Goal: Task Accomplishment & Management: Manage account settings

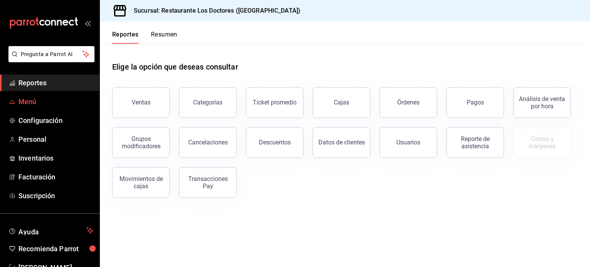
click at [35, 93] on link "Menú" at bounding box center [50, 101] width 100 height 17
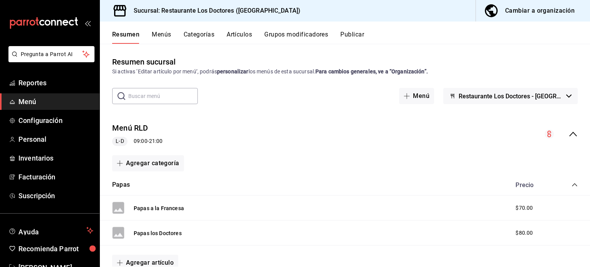
click at [240, 35] on button "Artículos" at bounding box center [239, 37] width 25 height 13
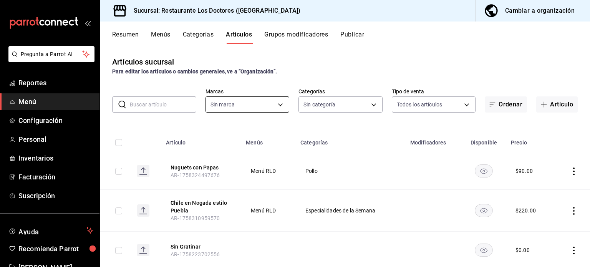
type input "269702e0-5912-4416-965b-3ce4215a42b7"
type input "e37cb4b1-52e9-4afe-84ec-c260813ff584,0ed724ae-57cc-4b44-9bbf-6dd7d46864ef,96efa…"
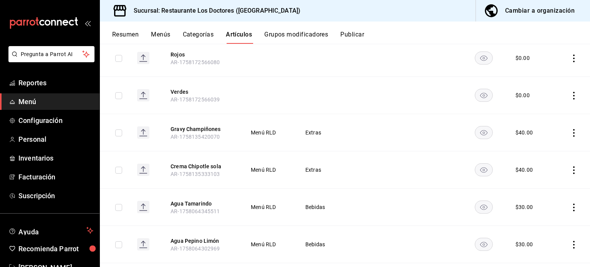
scroll to position [346, 0]
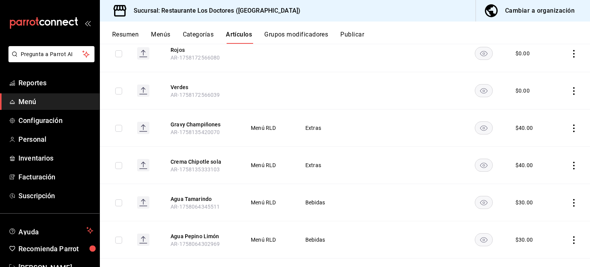
click at [573, 164] on icon "actions" at bounding box center [574, 166] width 2 height 8
click at [540, 184] on span "Editar" at bounding box center [545, 183] width 20 height 8
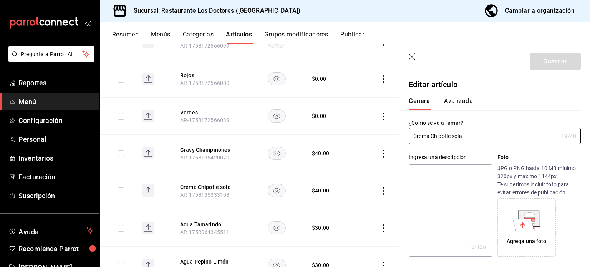
type input "$40.00"
radio input "false"
radio input "true"
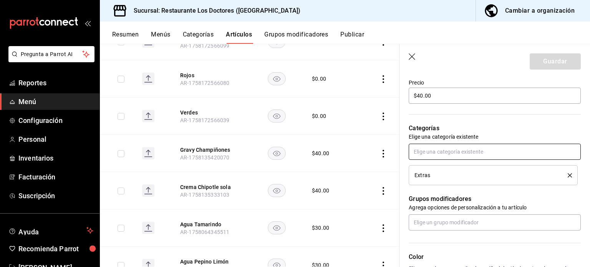
scroll to position [231, 0]
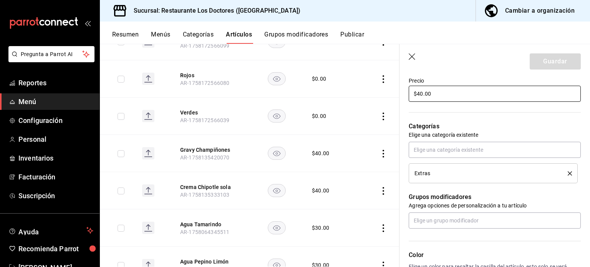
click at [419, 96] on input "$40.00" at bounding box center [495, 94] width 172 height 16
type input "$30.00"
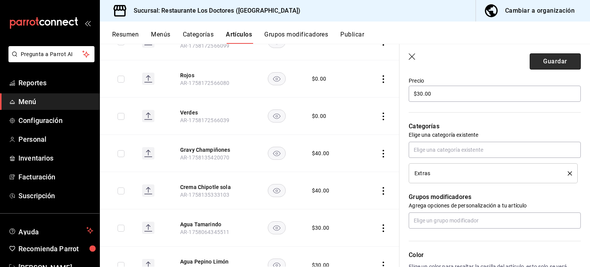
click at [543, 61] on button "Guardar" at bounding box center [555, 61] width 51 height 16
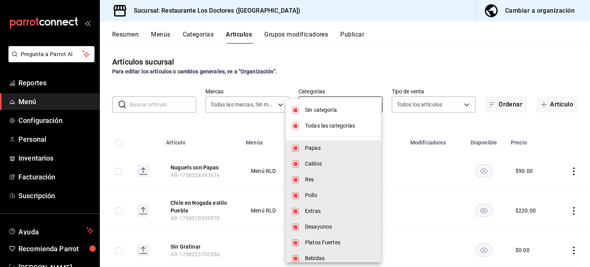
click at [364, 104] on body "Pregunta a Parrot AI Reportes Menú Configuración Personal Inventarios Facturaci…" at bounding box center [295, 133] width 590 height 267
click at [299, 127] on input "checkbox" at bounding box center [295, 126] width 7 height 7
checkbox input "false"
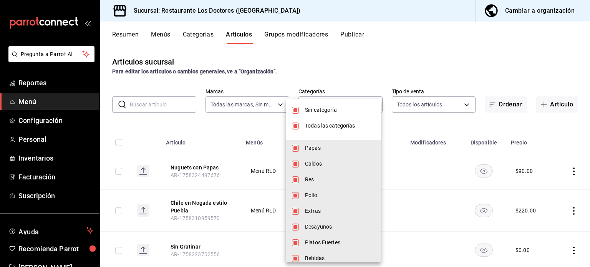
checkbox input "false"
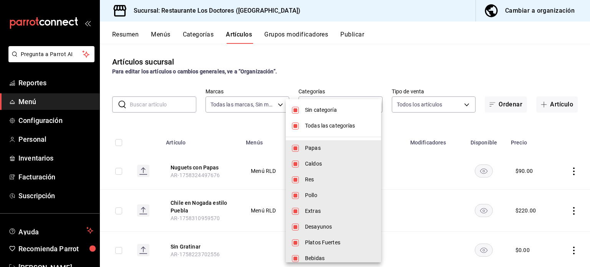
checkbox input "false"
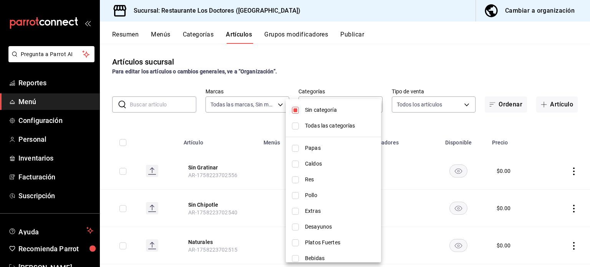
click at [298, 109] on input "checkbox" at bounding box center [295, 110] width 7 height 7
checkbox input "false"
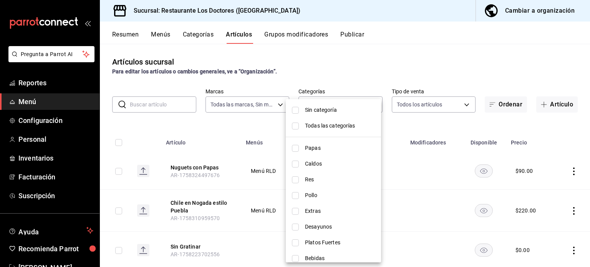
click at [407, 71] on div at bounding box center [295, 133] width 590 height 267
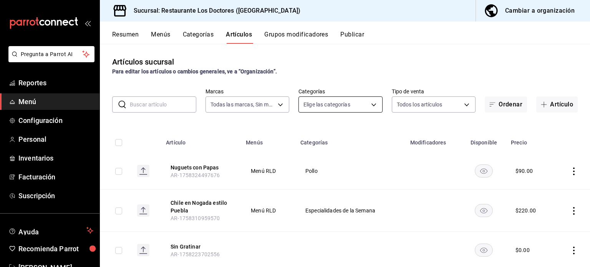
click at [361, 106] on body "Pregunta a Parrot AI Reportes Menú Configuración Personal Inventarios Facturaci…" at bounding box center [295, 133] width 590 height 267
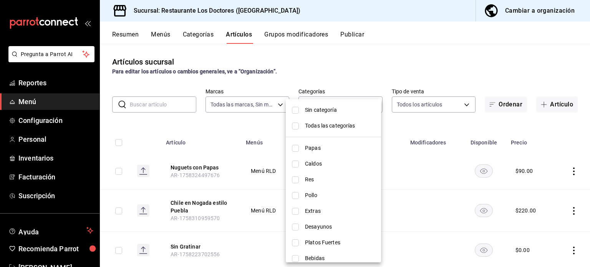
click at [315, 211] on span "Extras" at bounding box center [340, 211] width 70 height 8
type input "112654bd-fa99-4262-a923-ef79bb8ad4bd"
checkbox input "true"
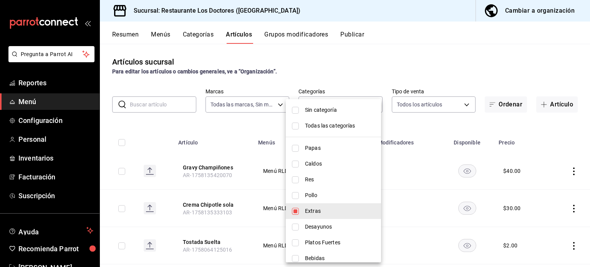
click at [374, 73] on div at bounding box center [295, 133] width 590 height 267
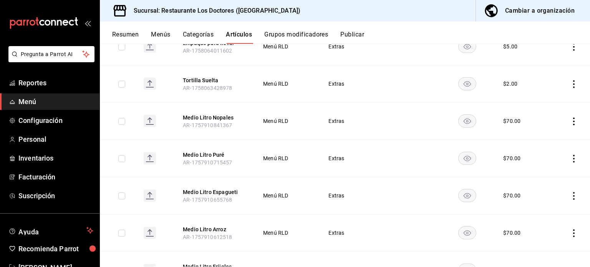
scroll to position [307, 0]
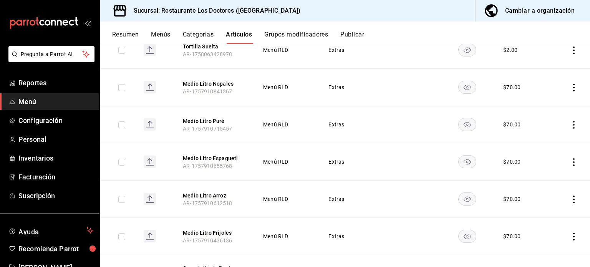
click at [570, 85] on icon "actions" at bounding box center [574, 88] width 8 height 8
click at [546, 103] on span "Editar" at bounding box center [545, 105] width 20 height 8
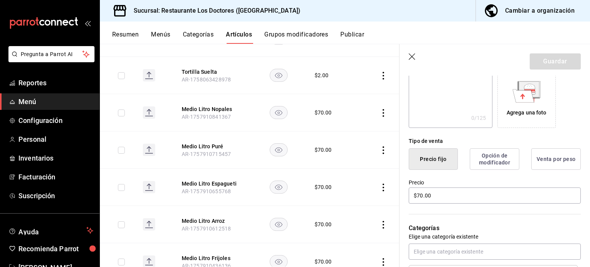
scroll to position [154, 0]
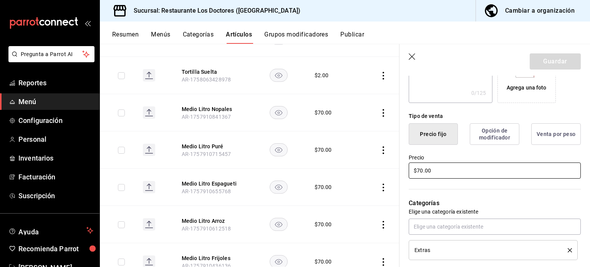
click at [420, 169] on input "$70.00" at bounding box center [495, 171] width 172 height 16
type input "$50.00"
click at [544, 58] on button "Guardar" at bounding box center [555, 61] width 51 height 16
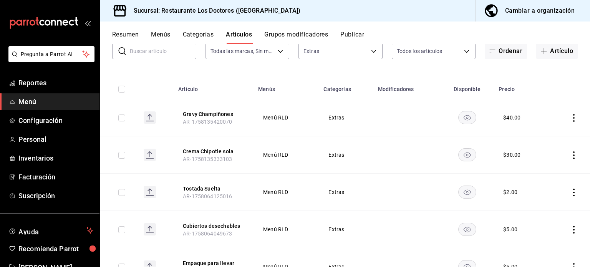
scroll to position [269, 0]
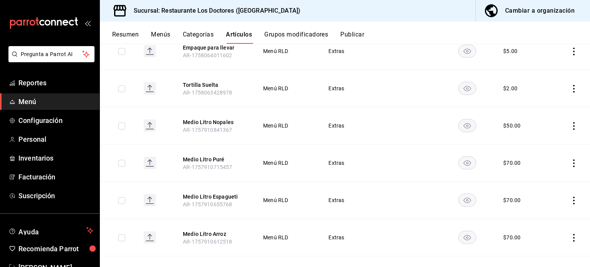
click at [570, 125] on icon "actions" at bounding box center [574, 126] width 8 height 8
click at [546, 145] on span "Editar" at bounding box center [545, 144] width 20 height 8
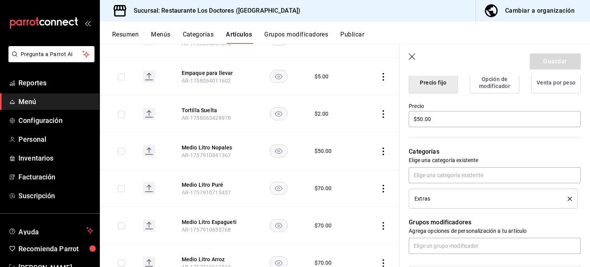
scroll to position [192, 0]
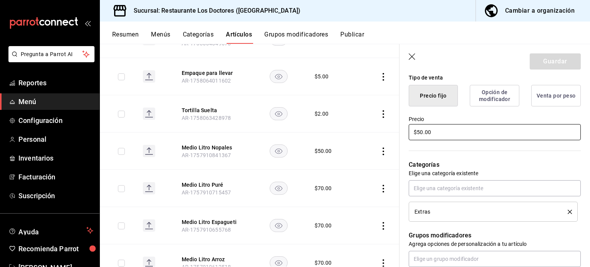
click at [420, 133] on input "$50.00" at bounding box center [495, 132] width 172 height 16
type input "$70.00"
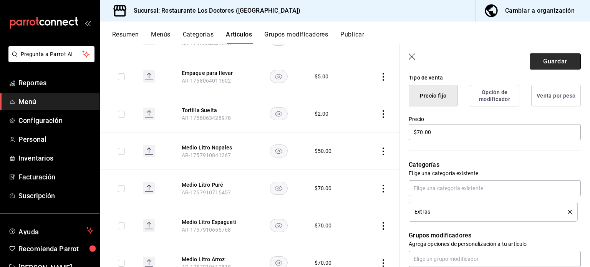
click at [551, 62] on button "Guardar" at bounding box center [555, 61] width 51 height 16
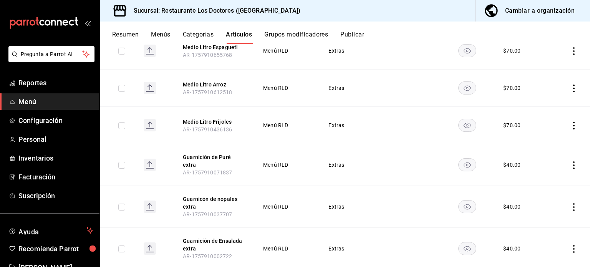
scroll to position [405, 0]
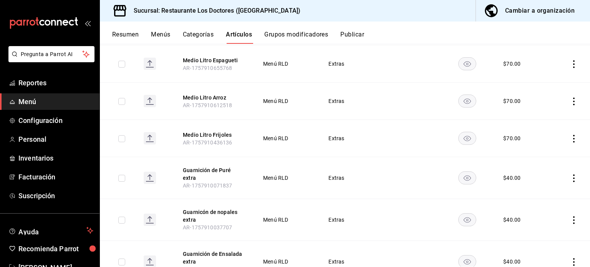
click at [570, 136] on icon "actions" at bounding box center [574, 139] width 8 height 8
click at [542, 157] on span "Editar" at bounding box center [545, 156] width 20 height 8
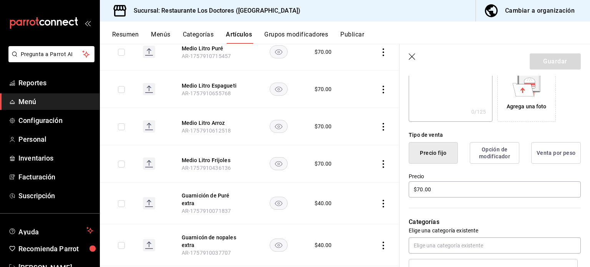
scroll to position [154, 0]
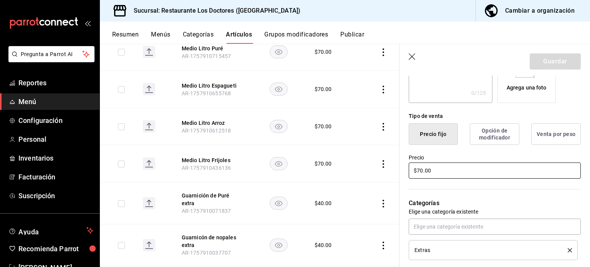
click at [420, 171] on input "$70.00" at bounding box center [495, 171] width 172 height 16
type input "$50.00"
click at [547, 61] on button "Guardar" at bounding box center [555, 61] width 51 height 16
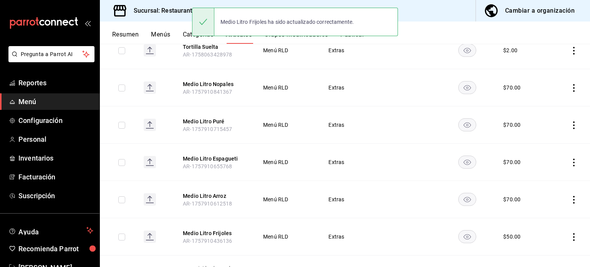
scroll to position [307, 0]
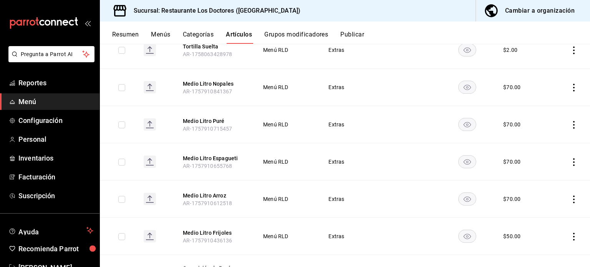
click at [570, 200] on icon "actions" at bounding box center [574, 200] width 8 height 8
click at [545, 216] on span "Editar" at bounding box center [545, 215] width 20 height 8
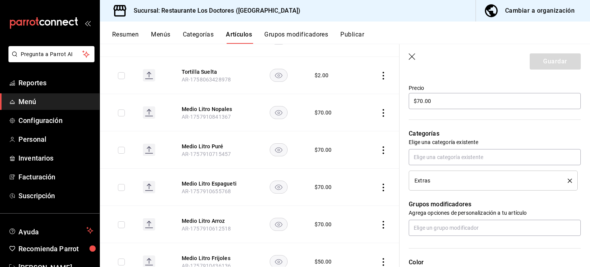
scroll to position [192, 0]
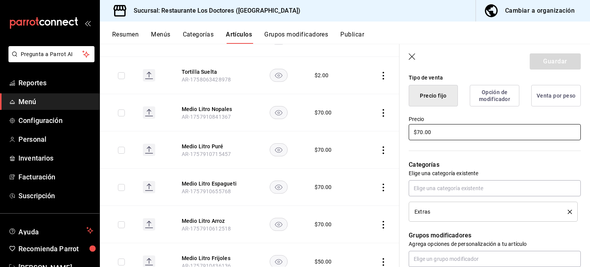
click at [420, 130] on input "$70.00" at bounding box center [495, 132] width 172 height 16
type input "$50.00"
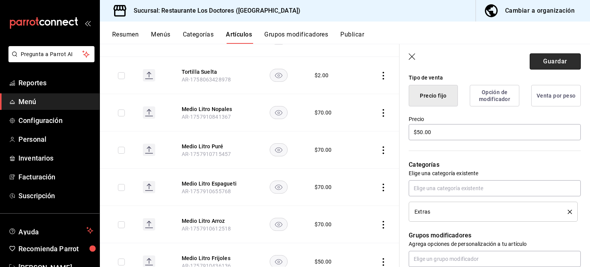
click at [555, 60] on button "Guardar" at bounding box center [555, 61] width 51 height 16
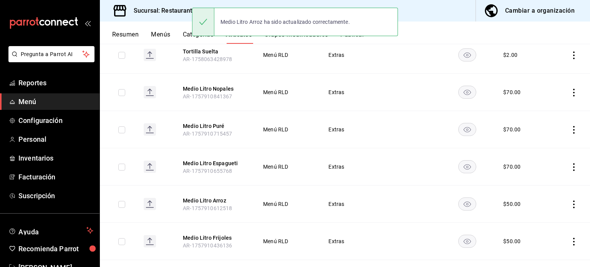
scroll to position [307, 0]
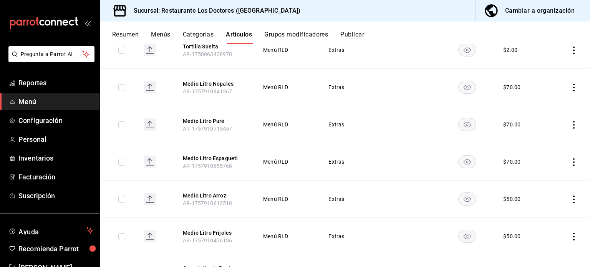
click at [570, 124] on icon "actions" at bounding box center [574, 125] width 8 height 8
click at [540, 145] on span "Editar" at bounding box center [545, 142] width 20 height 8
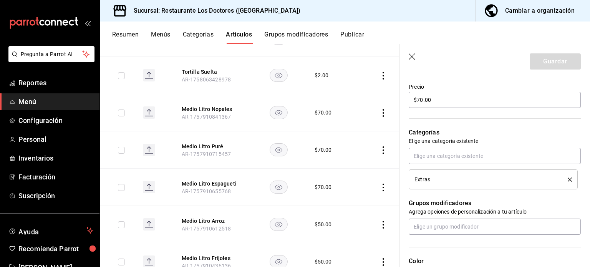
scroll to position [231, 0]
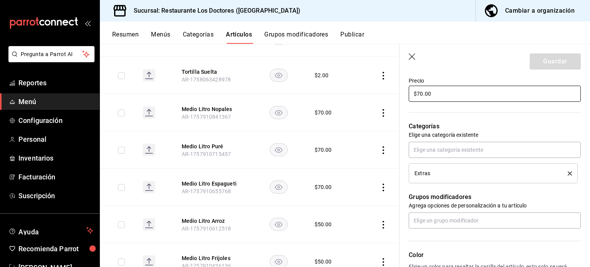
click at [420, 95] on input "$70.00" at bounding box center [495, 94] width 172 height 16
type input "$50.00"
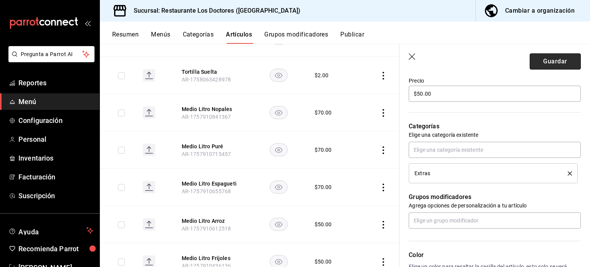
click at [548, 61] on button "Guardar" at bounding box center [555, 61] width 51 height 16
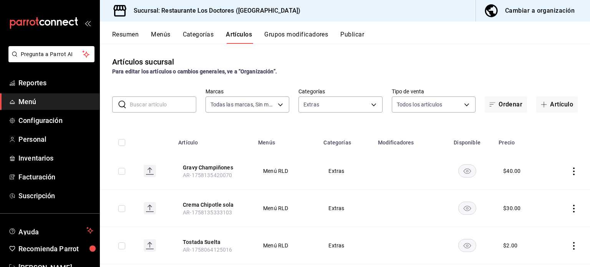
click at [123, 144] on input "checkbox" at bounding box center [121, 142] width 7 height 7
checkbox input "true"
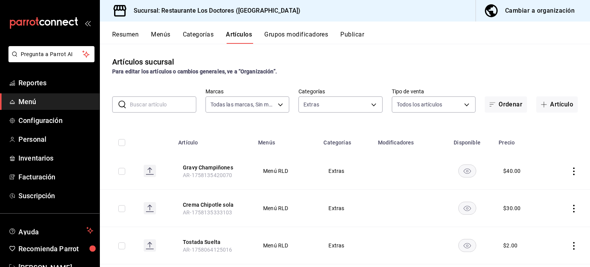
checkbox input "true"
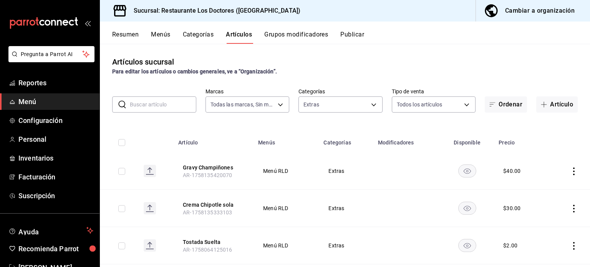
checkbox input "true"
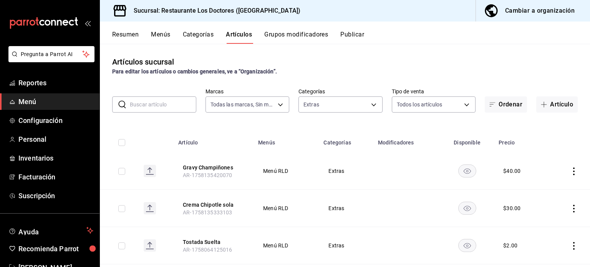
checkbox input "true"
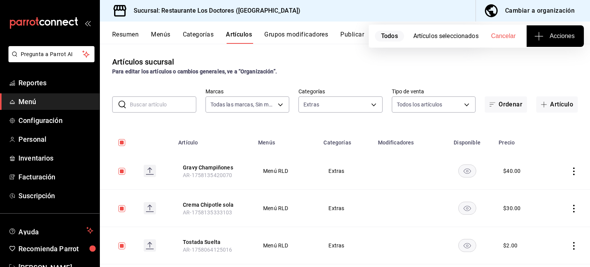
click at [549, 40] on span "Acciones" at bounding box center [555, 36] width 39 height 9
click at [446, 73] on div at bounding box center [295, 133] width 590 height 267
click at [122, 143] on input "checkbox" at bounding box center [121, 142] width 7 height 7
checkbox input "false"
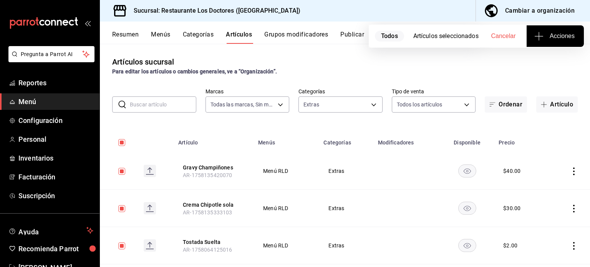
checkbox input "false"
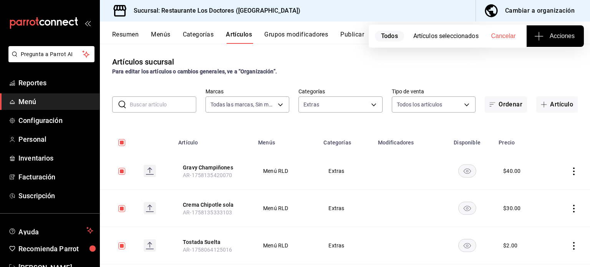
checkbox input "false"
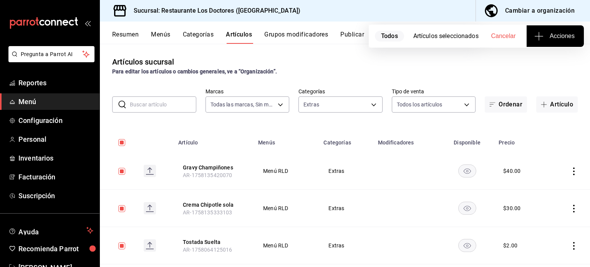
checkbox input "false"
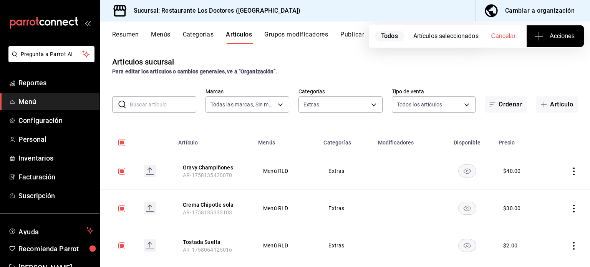
checkbox input "false"
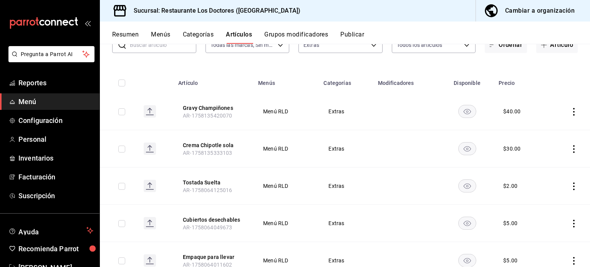
scroll to position [77, 0]
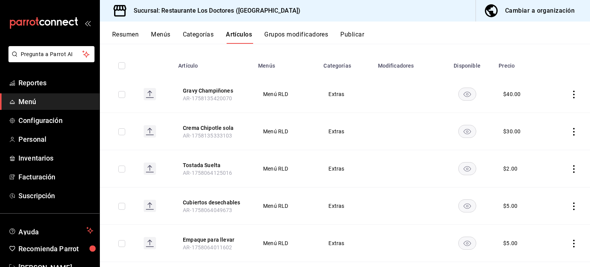
click at [120, 69] on input "checkbox" at bounding box center [121, 65] width 7 height 7
checkbox input "true"
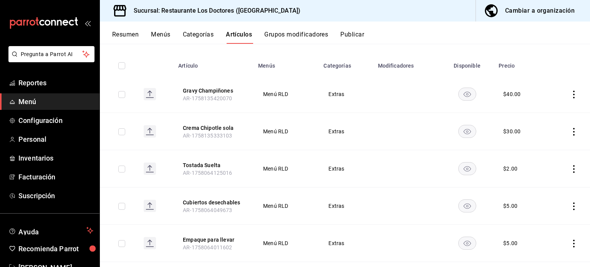
checkbox input "true"
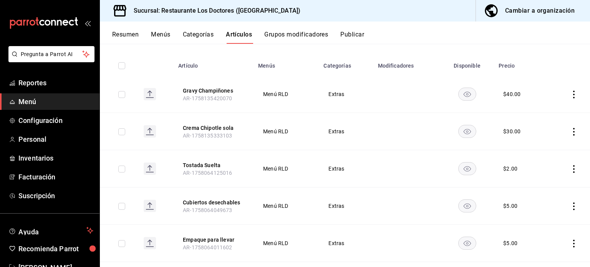
checkbox input "true"
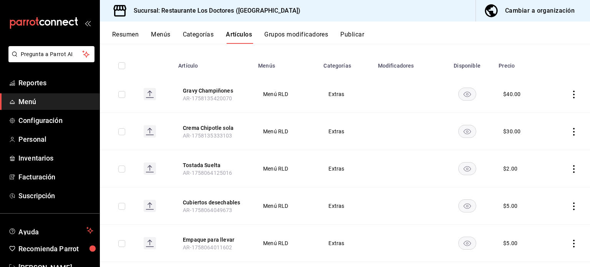
checkbox input "true"
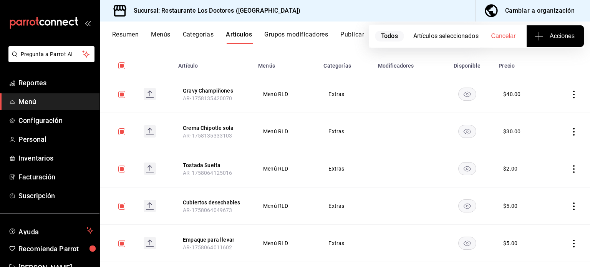
click at [549, 38] on span "Acciones" at bounding box center [555, 36] width 39 height 9
click at [122, 67] on div at bounding box center [295, 133] width 590 height 267
click at [121, 67] on input "checkbox" at bounding box center [121, 65] width 7 height 7
checkbox input "false"
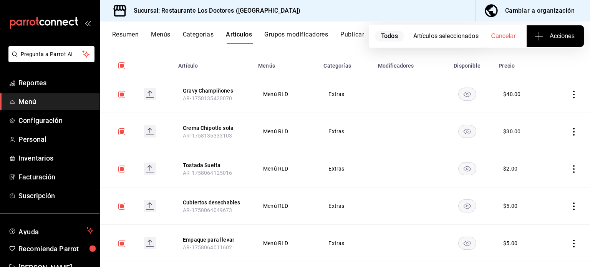
checkbox input "false"
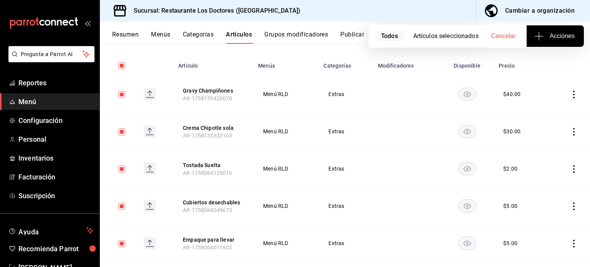
checkbox input "false"
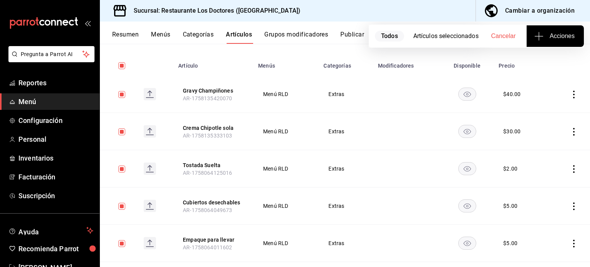
checkbox input "false"
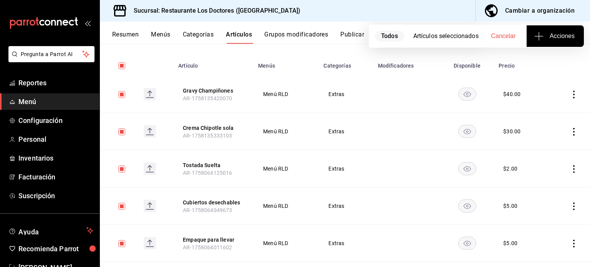
checkbox input "false"
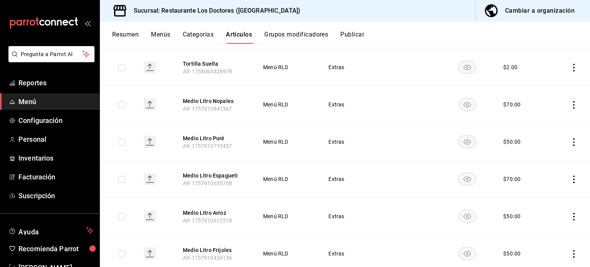
scroll to position [0, 0]
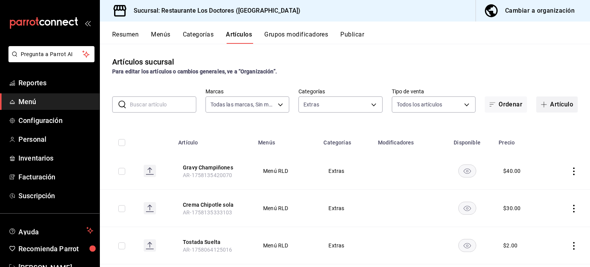
click at [547, 100] on button "Artículo" at bounding box center [558, 104] width 42 height 16
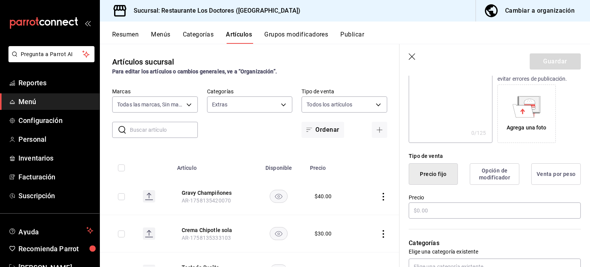
scroll to position [115, 0]
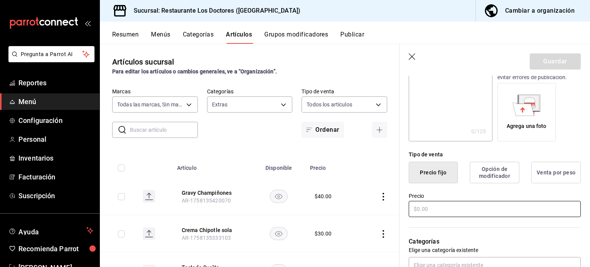
type input "[PERSON_NAME] como gravy"
click at [432, 208] on input "text" at bounding box center [495, 209] width 172 height 16
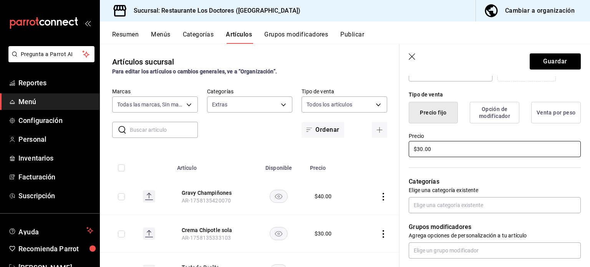
scroll to position [192, 0]
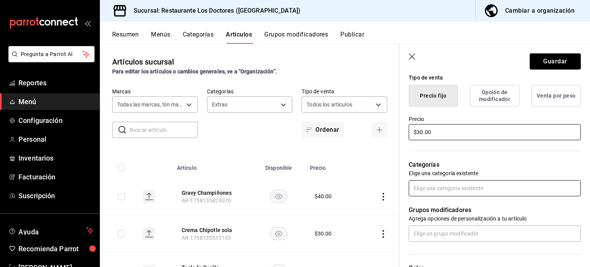
type input "$30.00"
click at [469, 186] on input "text" at bounding box center [495, 188] width 172 height 16
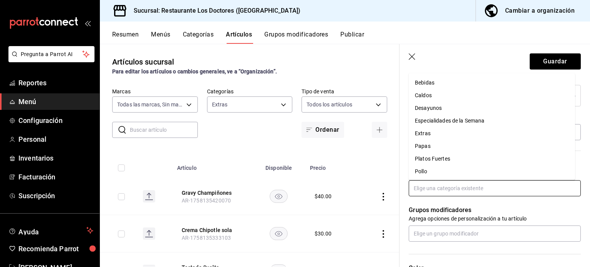
click at [426, 137] on li "Extras" at bounding box center [492, 133] width 166 height 13
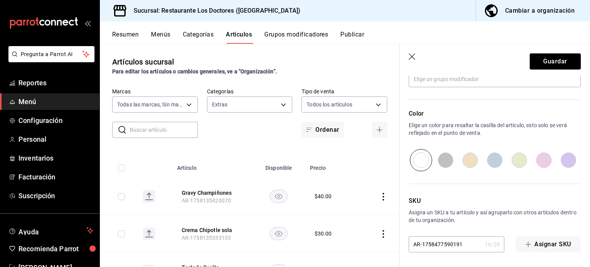
scroll to position [372, 0]
click at [552, 58] on button "Guardar" at bounding box center [555, 61] width 51 height 16
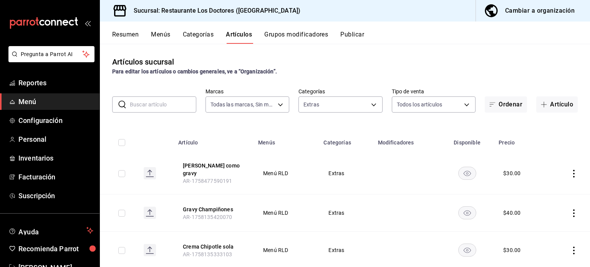
click at [573, 171] on icon "actions" at bounding box center [574, 174] width 2 height 8
click at [543, 190] on span "Editar" at bounding box center [545, 189] width 20 height 8
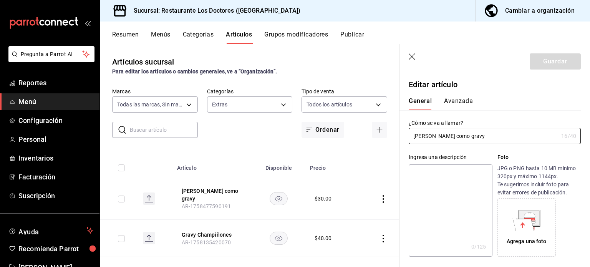
type input "$30.00"
type input "Asado como Gravy"
click at [546, 61] on button "Guardar" at bounding box center [555, 61] width 51 height 16
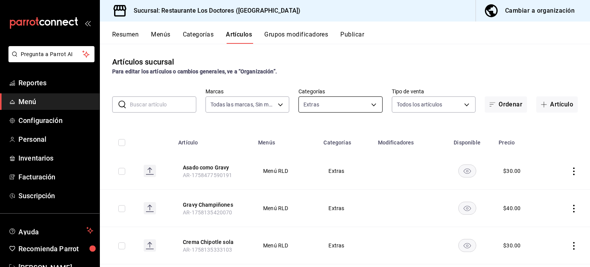
click at [357, 106] on body "Pregunta a Parrot AI Reportes Menú Configuración Personal Inventarios Facturaci…" at bounding box center [295, 133] width 590 height 267
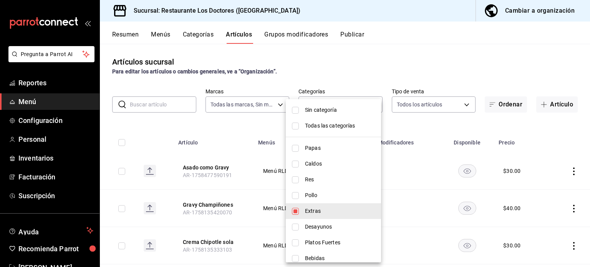
click at [293, 259] on input "checkbox" at bounding box center [295, 258] width 7 height 7
checkbox input "true"
type input "112654bd-fa99-4262-a923-ef79bb8ad4bd,8f6dae4a-9b99-4f32-b22c-d8290013940c"
click at [298, 209] on input "checkbox" at bounding box center [295, 211] width 7 height 7
checkbox input "false"
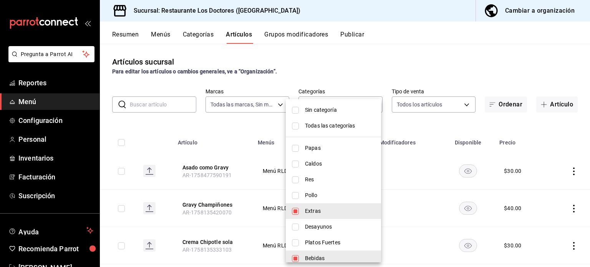
type input "8f6dae4a-9b99-4f32-b22c-d8290013940c"
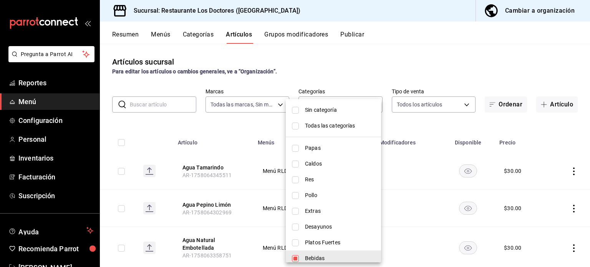
scroll to position [38, 0]
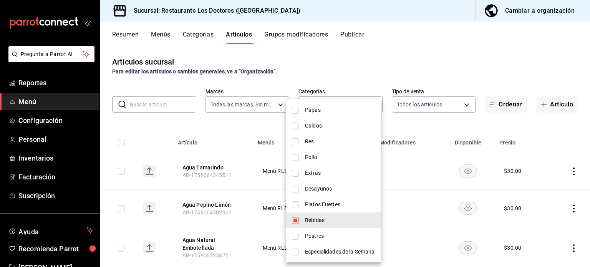
click at [401, 63] on div at bounding box center [295, 133] width 590 height 267
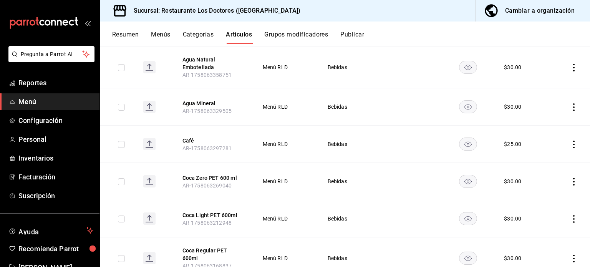
scroll to position [192, 0]
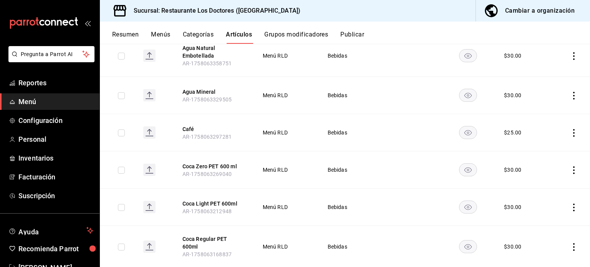
click at [570, 168] on icon "actions" at bounding box center [574, 170] width 8 height 8
click at [542, 189] on span "Editar" at bounding box center [545, 188] width 20 height 8
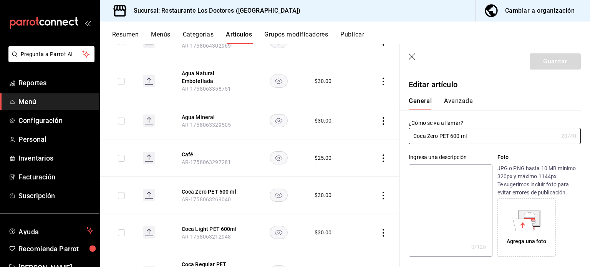
type input "$30.00"
radio input "false"
radio input "true"
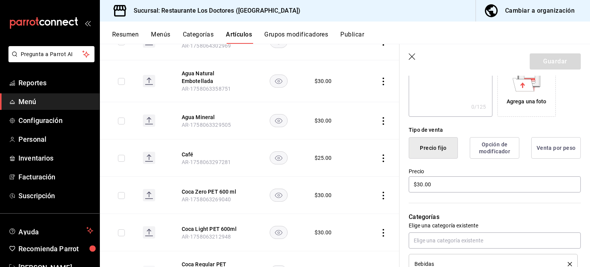
scroll to position [154, 0]
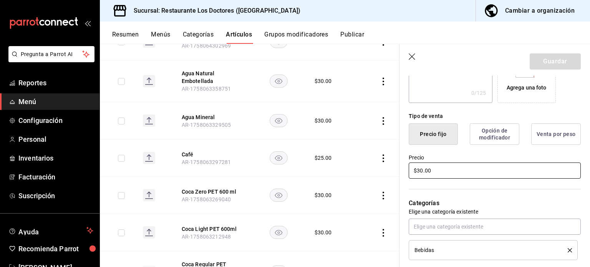
click at [423, 171] on input "$30.00" at bounding box center [495, 171] width 172 height 16
type input "$35.00"
click at [541, 61] on button "Guardar" at bounding box center [555, 61] width 51 height 16
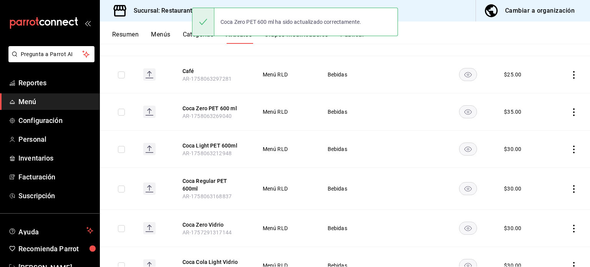
scroll to position [269, 0]
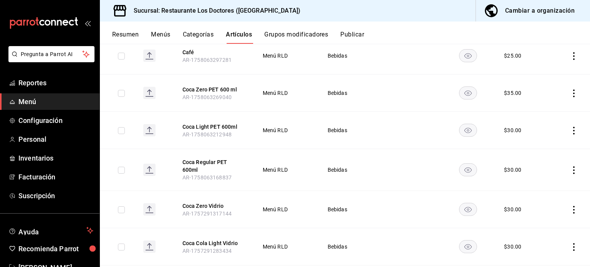
click at [570, 130] on icon "actions" at bounding box center [574, 131] width 8 height 8
click at [548, 147] on span "Editar" at bounding box center [545, 148] width 20 height 8
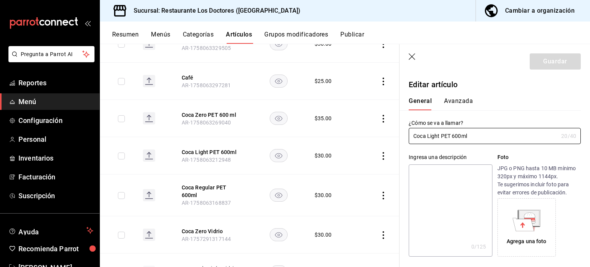
type input "$30.00"
radio input "false"
radio input "true"
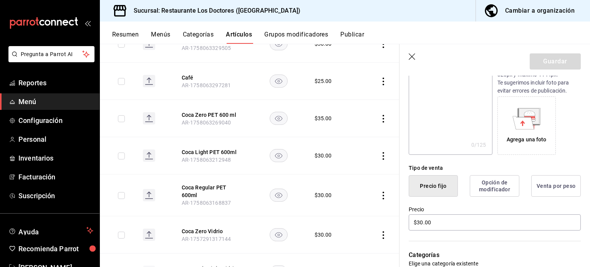
scroll to position [192, 0]
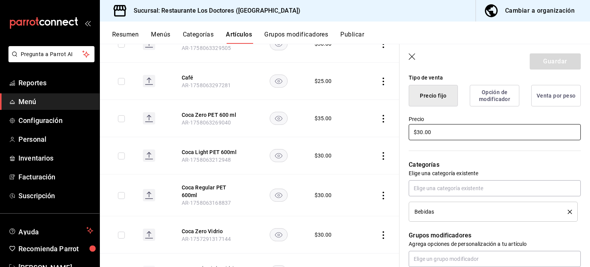
click at [423, 131] on input "$30.00" at bounding box center [495, 132] width 172 height 16
type input "$35.00"
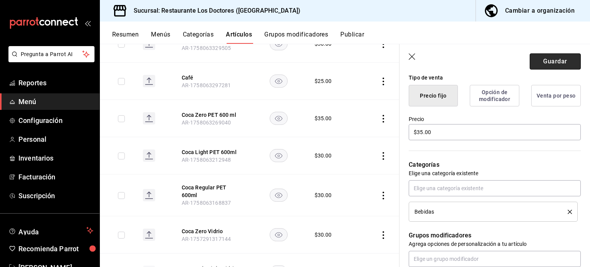
click at [547, 58] on button "Guardar" at bounding box center [555, 61] width 51 height 16
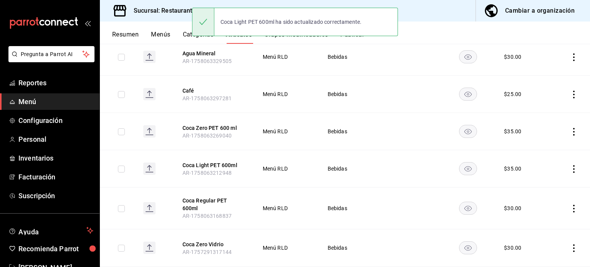
scroll to position [269, 0]
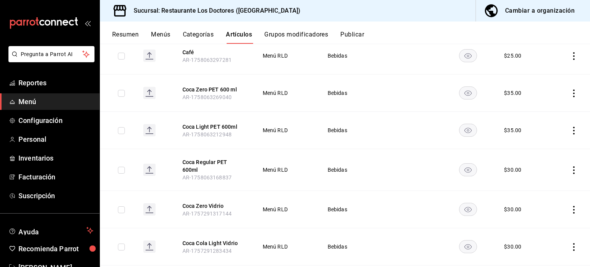
click at [570, 166] on icon "actions" at bounding box center [574, 170] width 8 height 8
click at [545, 186] on span "Editar" at bounding box center [545, 185] width 20 height 8
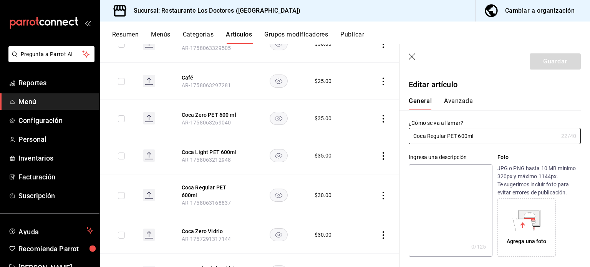
type input "$30.00"
radio input "false"
radio input "true"
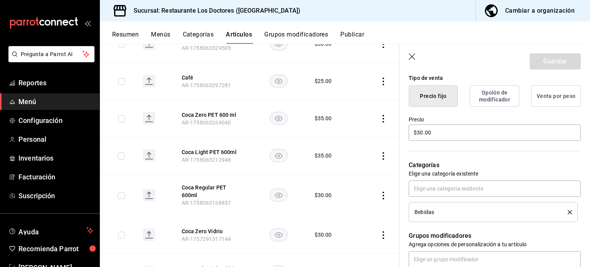
scroll to position [192, 0]
click at [423, 132] on input "$30.00" at bounding box center [495, 132] width 172 height 16
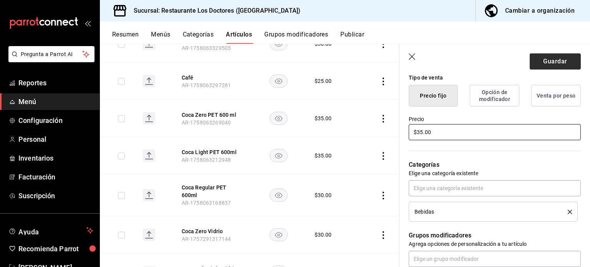
type input "$35.00"
click at [552, 57] on button "Guardar" at bounding box center [555, 61] width 51 height 16
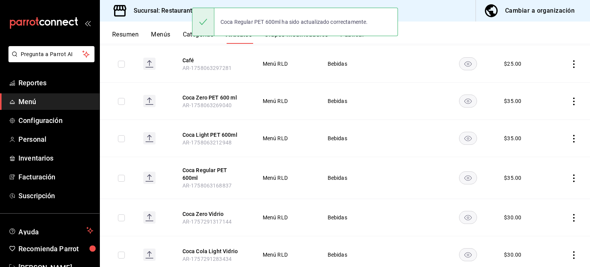
scroll to position [307, 0]
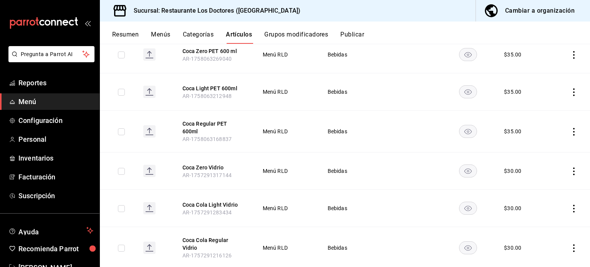
click at [573, 168] on icon "actions" at bounding box center [574, 172] width 2 height 8
click at [542, 186] on span "Editar" at bounding box center [545, 184] width 20 height 8
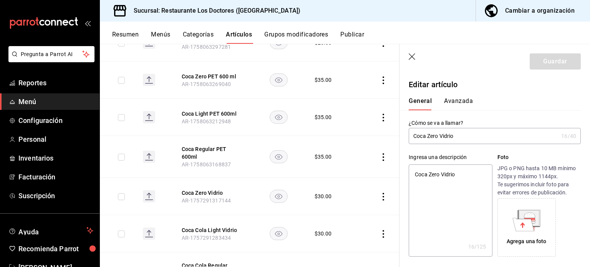
type textarea "x"
type input "$30.00"
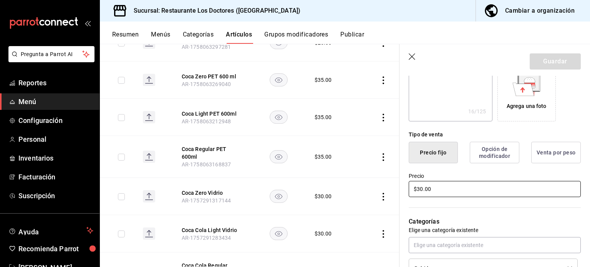
scroll to position [154, 0]
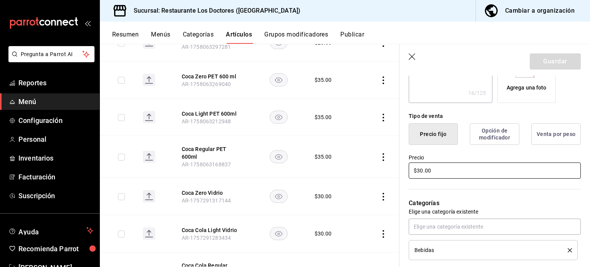
click at [422, 170] on input "$30.00" at bounding box center [495, 171] width 172 height 16
type textarea "x"
type input "$3.00"
type textarea "x"
type input "$35.00"
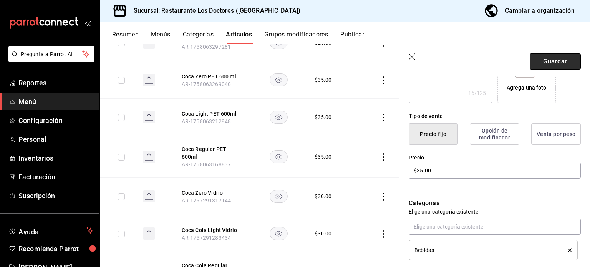
click at [549, 66] on button "Guardar" at bounding box center [555, 61] width 51 height 16
type textarea "x"
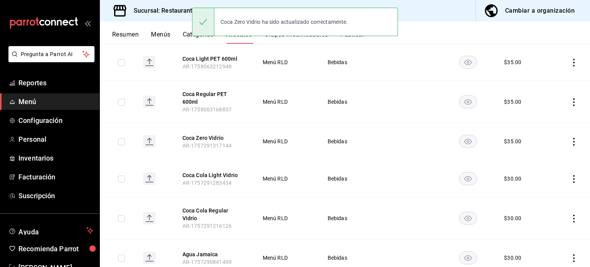
scroll to position [384, 0]
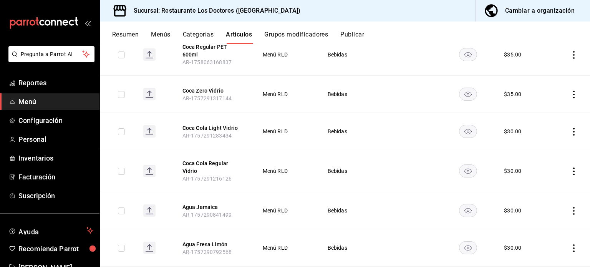
click at [570, 128] on icon "actions" at bounding box center [574, 132] width 8 height 8
click at [547, 145] on span "Editar" at bounding box center [545, 144] width 20 height 8
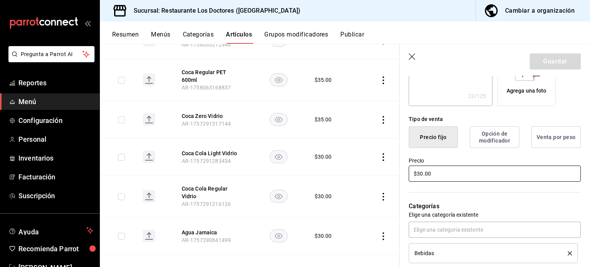
scroll to position [154, 0]
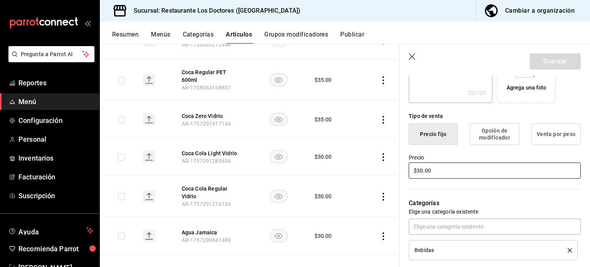
click at [423, 169] on input "$30.00" at bounding box center [495, 171] width 172 height 16
type textarea "x"
type input "$3.00"
type textarea "x"
type input "$35.00"
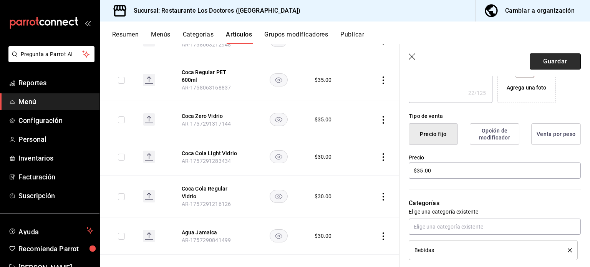
click at [549, 60] on button "Guardar" at bounding box center [555, 61] width 51 height 16
type textarea "x"
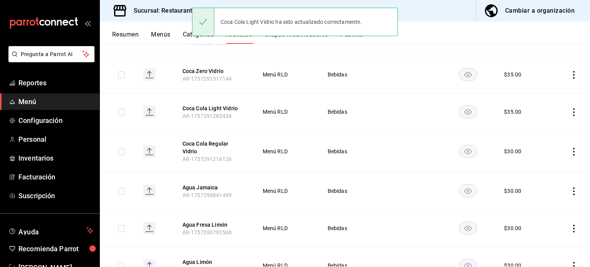
scroll to position [429, 0]
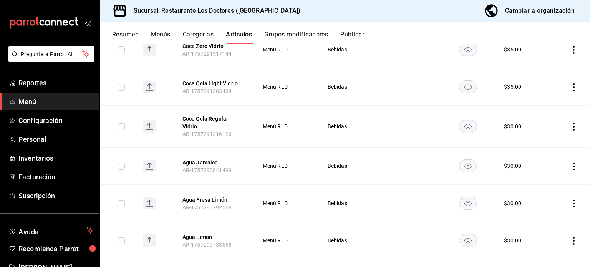
click at [570, 123] on icon "actions" at bounding box center [574, 127] width 8 height 8
click at [544, 133] on span "Editar" at bounding box center [545, 137] width 20 height 8
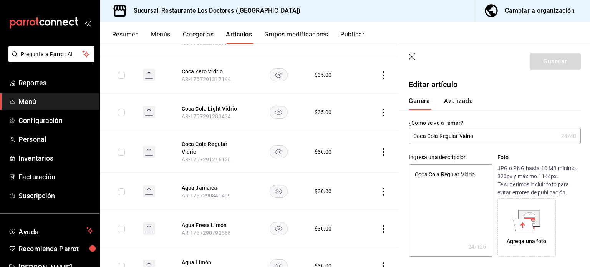
type textarea "x"
type input "$30.00"
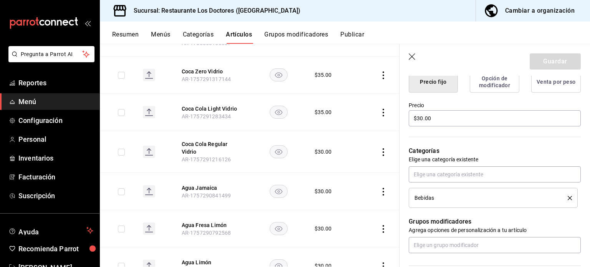
scroll to position [231, 0]
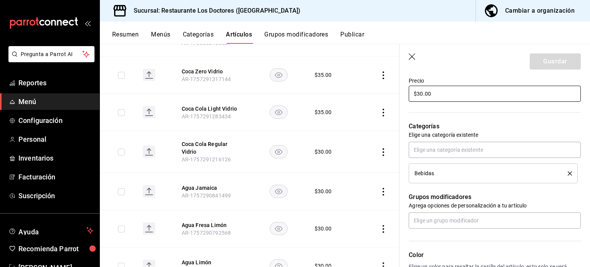
click at [424, 93] on input "$30.00" at bounding box center [495, 94] width 172 height 16
type textarea "x"
type input "$3.00"
type textarea "x"
type input "$35.00"
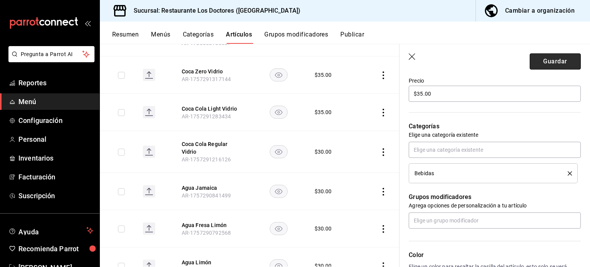
click at [542, 66] on button "Guardar" at bounding box center [555, 61] width 51 height 16
type textarea "x"
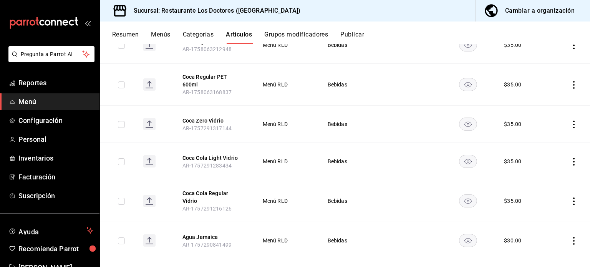
scroll to position [352, 0]
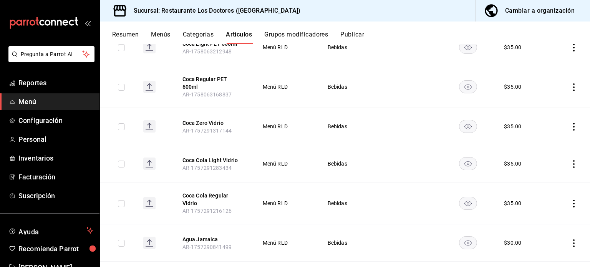
click at [150, 86] on rect at bounding box center [149, 87] width 12 height 12
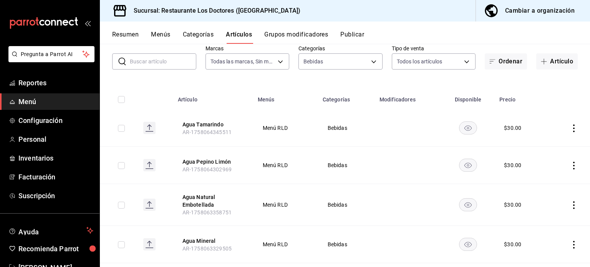
scroll to position [0, 0]
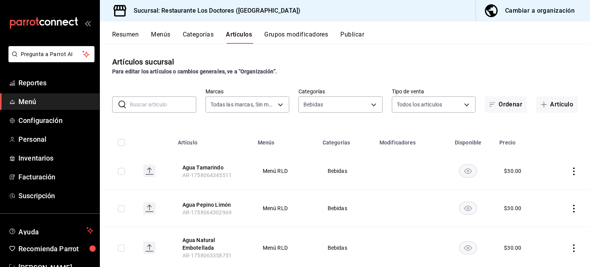
click at [570, 169] on icon "actions" at bounding box center [574, 172] width 8 height 8
click at [547, 188] on span "Editar" at bounding box center [545, 189] width 20 height 8
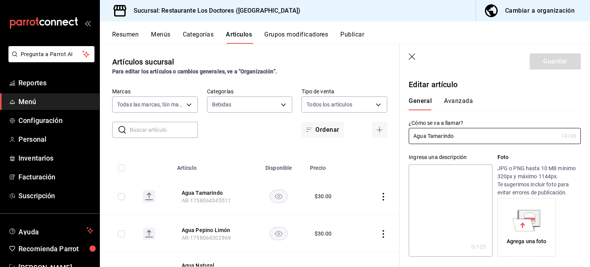
type input "$30.00"
radio input "false"
radio input "true"
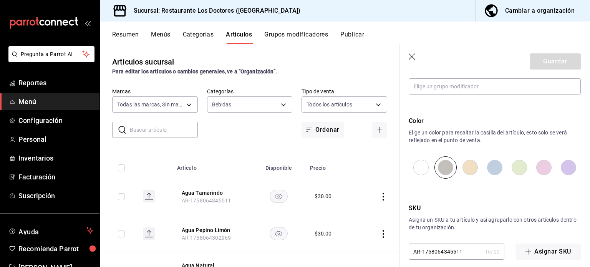
scroll to position [372, 0]
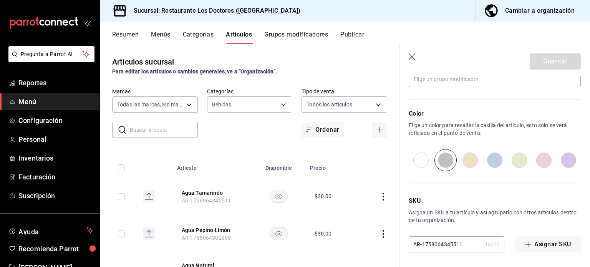
click at [444, 158] on input "radio" at bounding box center [446, 160] width 25 height 22
click at [409, 56] on icon "button" at bounding box center [413, 57] width 8 height 8
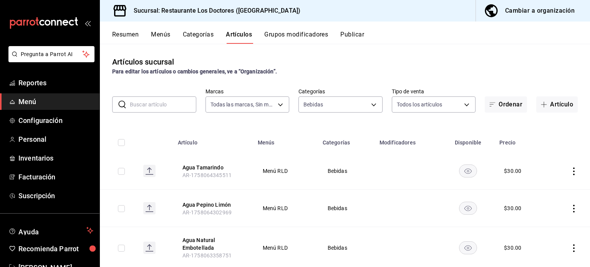
click at [573, 208] on icon "actions" at bounding box center [574, 209] width 2 height 8
click at [544, 218] on span "Editar" at bounding box center [545, 215] width 20 height 8
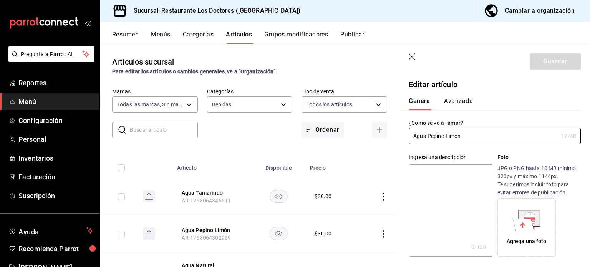
type input "$30.00"
radio input "false"
radio input "true"
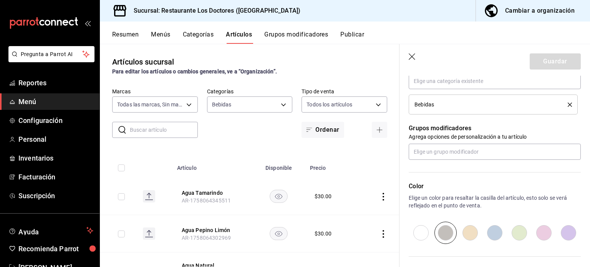
scroll to position [307, 0]
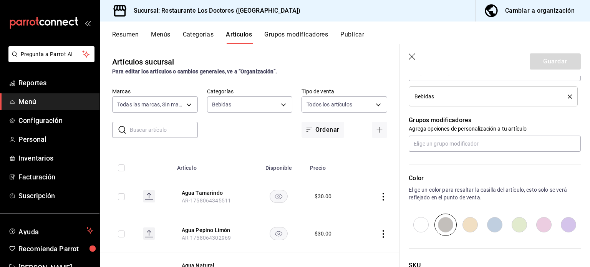
click at [409, 56] on icon "button" at bounding box center [413, 57] width 8 height 8
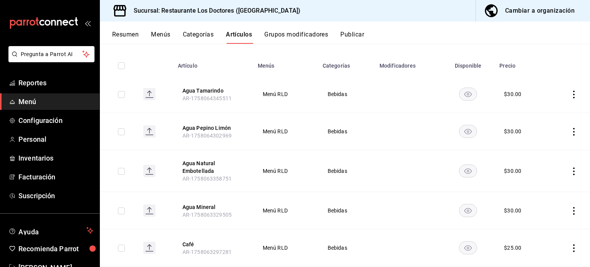
scroll to position [154, 0]
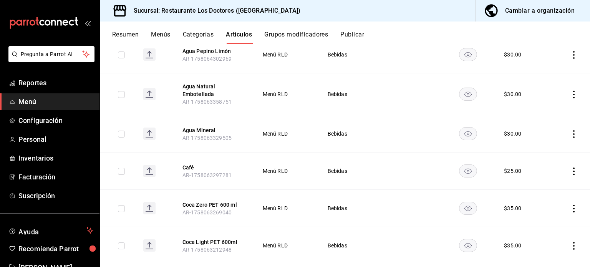
click at [573, 91] on icon "actions" at bounding box center [574, 95] width 2 height 8
click at [544, 111] on span "Editar" at bounding box center [545, 112] width 20 height 8
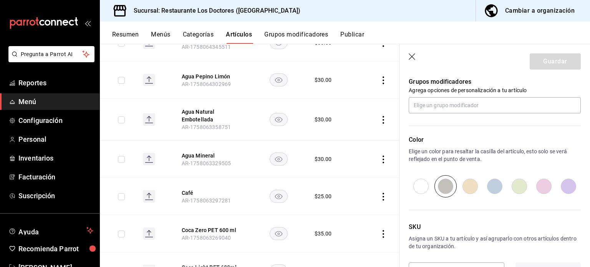
scroll to position [372, 0]
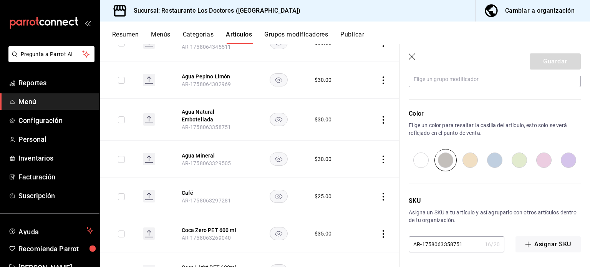
click at [409, 57] on icon "button" at bounding box center [413, 57] width 8 height 8
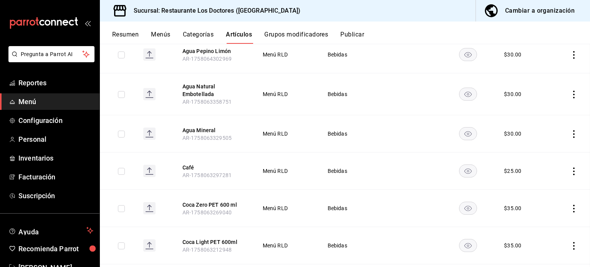
scroll to position [128, 0]
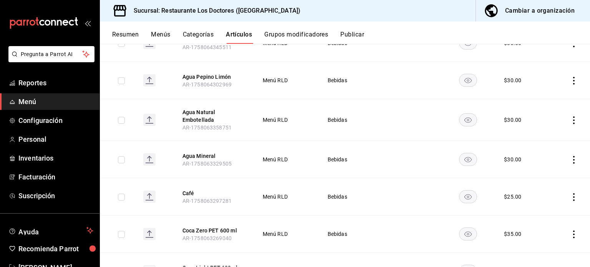
click at [573, 159] on icon "actions" at bounding box center [574, 160] width 2 height 8
click at [548, 175] on span "Editar" at bounding box center [545, 177] width 20 height 8
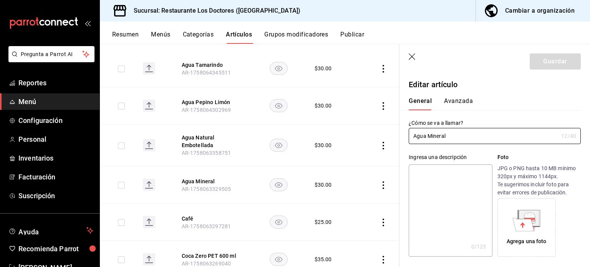
type input "$30.00"
radio input "false"
radio input "true"
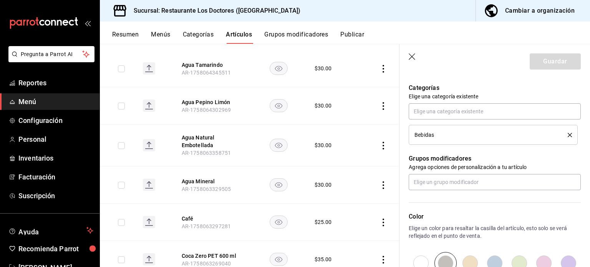
scroll to position [372, 0]
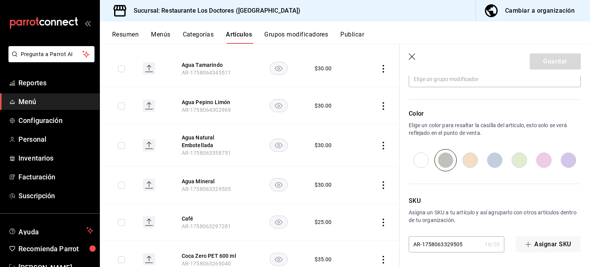
click at [410, 59] on icon "button" at bounding box center [413, 57] width 8 height 8
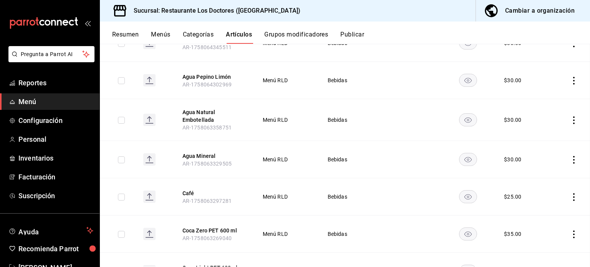
scroll to position [103, 0]
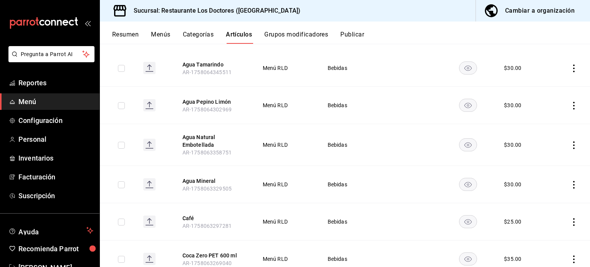
click at [570, 221] on icon "actions" at bounding box center [574, 222] width 8 height 8
click at [538, 214] on span "Editar" at bounding box center [545, 215] width 20 height 8
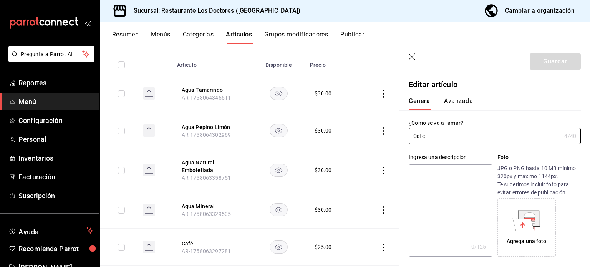
type input "$25.00"
radio input "false"
radio input "true"
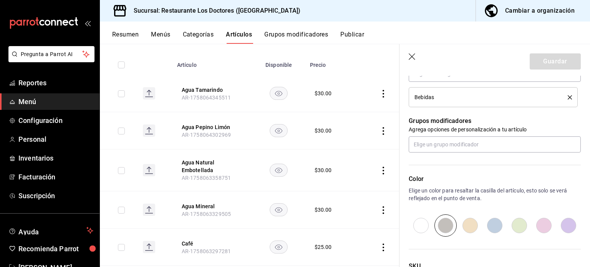
scroll to position [346, 0]
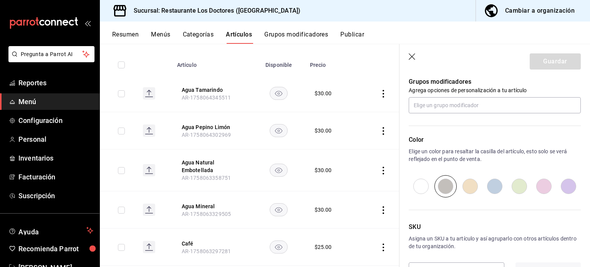
click at [473, 185] on input "radio" at bounding box center [470, 186] width 25 height 22
radio input "true"
click at [547, 68] on button "Guardar" at bounding box center [555, 61] width 51 height 16
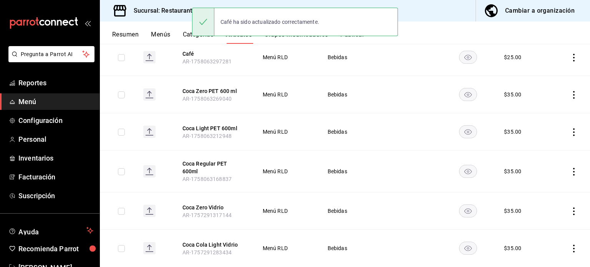
scroll to position [269, 0]
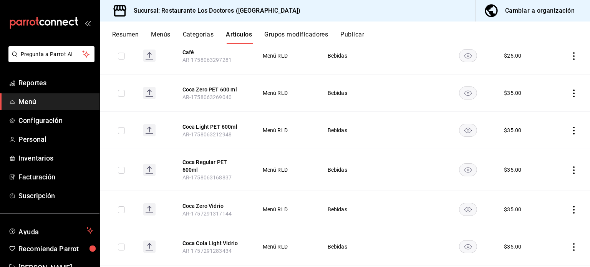
click at [570, 91] on icon "actions" at bounding box center [574, 94] width 8 height 8
click at [547, 112] on span "Editar" at bounding box center [545, 111] width 20 height 8
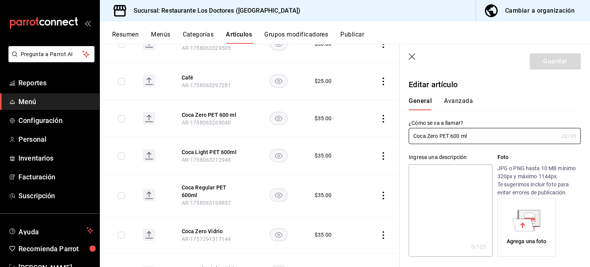
type input "$35.00"
radio input "false"
radio input "true"
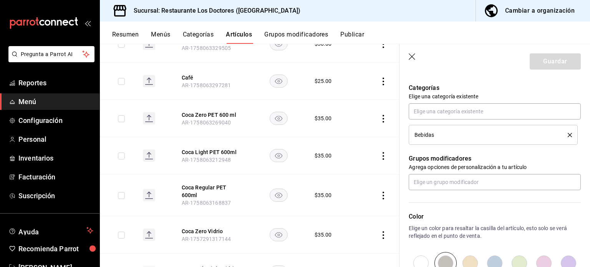
scroll to position [372, 0]
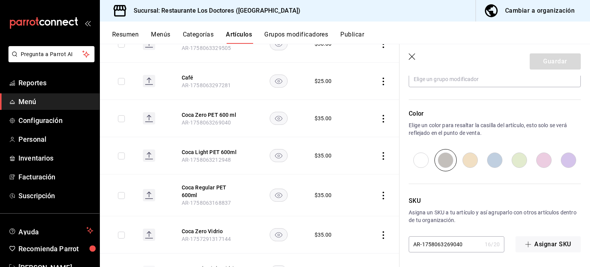
click at [493, 159] on input "radio" at bounding box center [495, 160] width 25 height 22
radio input "true"
click at [553, 60] on button "Guardar" at bounding box center [555, 61] width 51 height 16
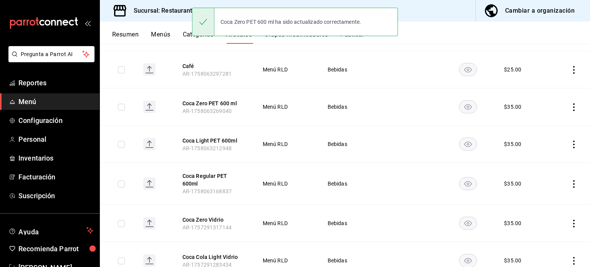
scroll to position [269, 0]
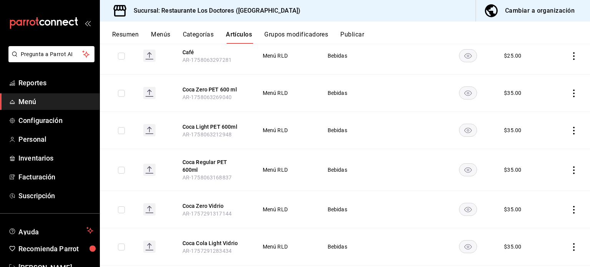
click at [570, 129] on icon "actions" at bounding box center [574, 131] width 8 height 8
click at [541, 148] on span "Editar" at bounding box center [545, 148] width 20 height 8
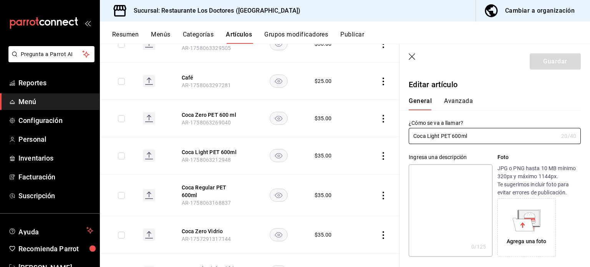
type input "$35.00"
radio input "false"
radio input "true"
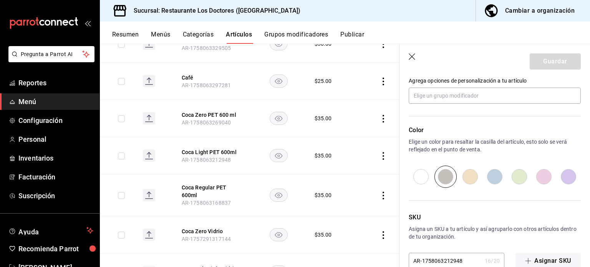
scroll to position [372, 0]
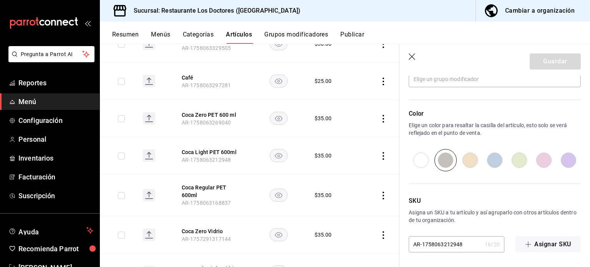
click at [493, 159] on input "radio" at bounding box center [495, 160] width 25 height 22
radio input "true"
click at [547, 60] on button "Guardar" at bounding box center [555, 61] width 51 height 16
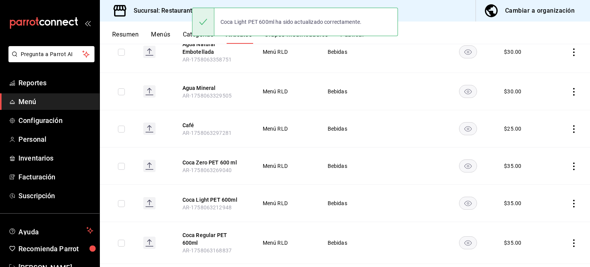
scroll to position [269, 0]
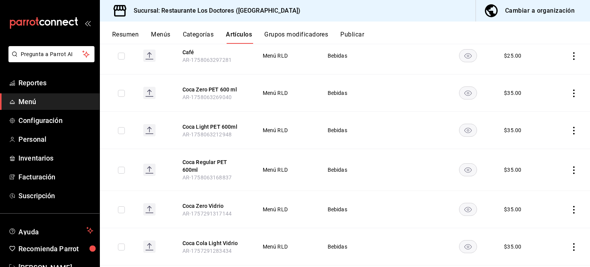
click at [570, 168] on icon "actions" at bounding box center [574, 170] width 8 height 8
click at [551, 183] on span "Editar" at bounding box center [545, 185] width 20 height 8
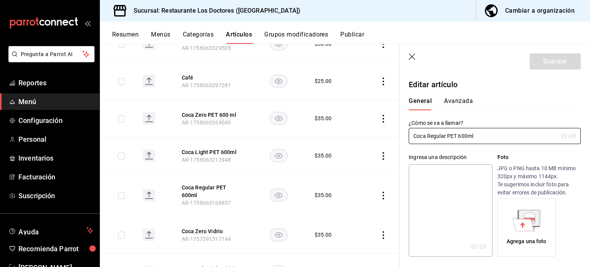
type input "$35.00"
radio input "false"
radio input "true"
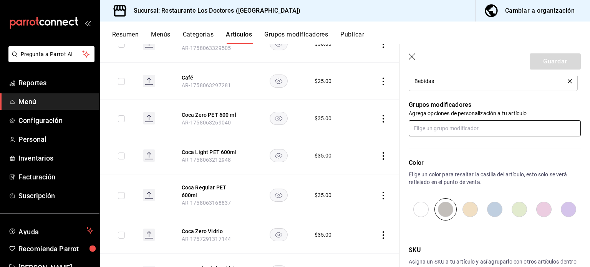
scroll to position [372, 0]
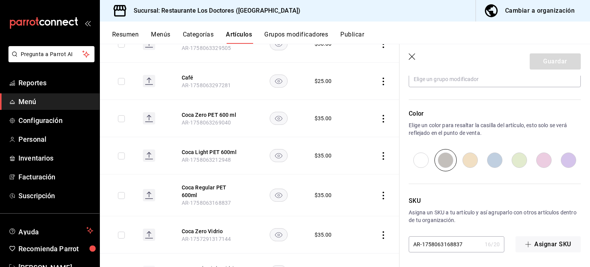
click at [491, 161] on input "radio" at bounding box center [495, 160] width 25 height 22
radio input "true"
click at [550, 64] on button "Guardar" at bounding box center [555, 61] width 51 height 16
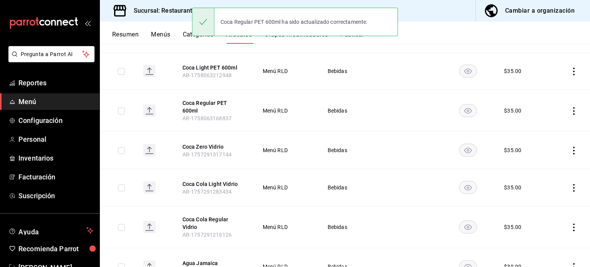
scroll to position [346, 0]
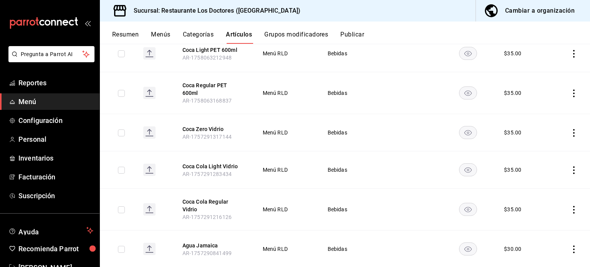
click at [570, 129] on icon "actions" at bounding box center [574, 133] width 8 height 8
click at [548, 146] on span "Editar" at bounding box center [545, 145] width 20 height 8
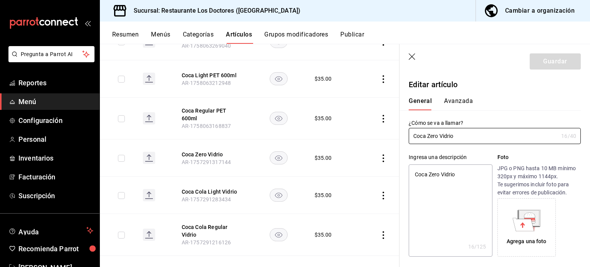
type textarea "x"
type input "$35.00"
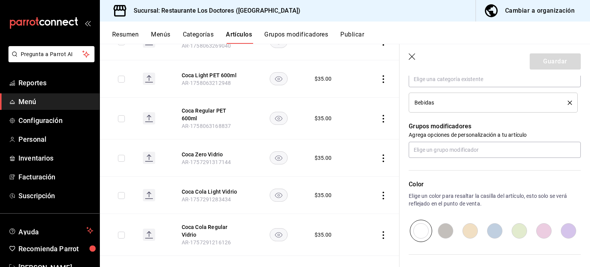
scroll to position [346, 0]
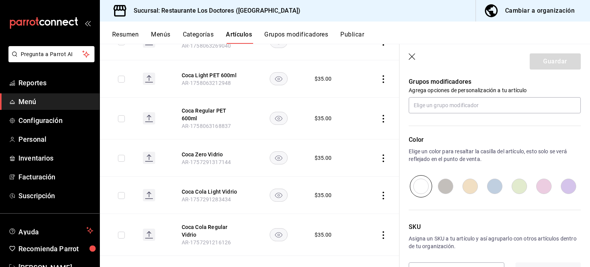
click at [496, 183] on input "radio" at bounding box center [495, 186] width 25 height 22
radio input "true"
click at [561, 63] on button "Guardar" at bounding box center [555, 61] width 51 height 16
type textarea "x"
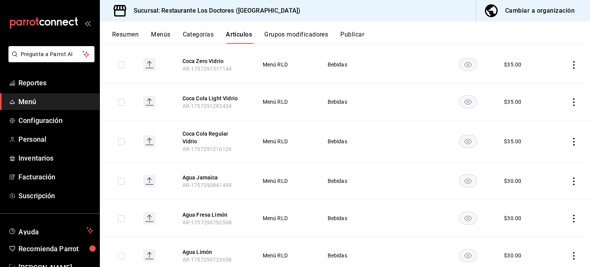
scroll to position [429, 0]
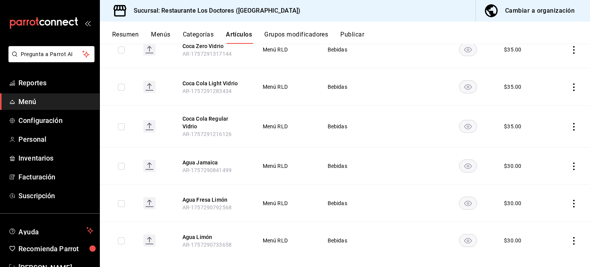
click at [570, 237] on icon "actions" at bounding box center [574, 241] width 8 height 8
click at [545, 214] on span "Editar" at bounding box center [545, 215] width 20 height 8
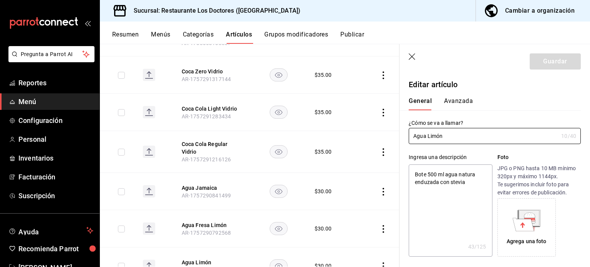
type textarea "x"
type input "$30.00"
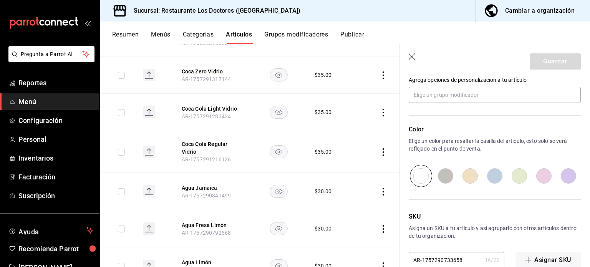
scroll to position [372, 0]
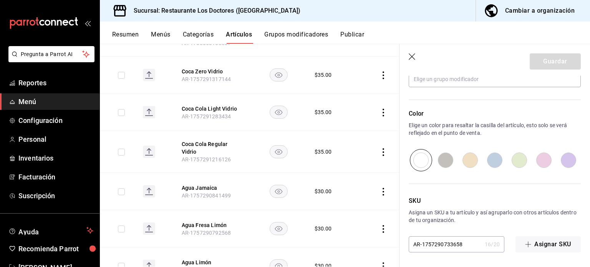
click at [495, 161] on input "radio" at bounding box center [495, 160] width 25 height 22
radio input "true"
click at [556, 55] on button "Guardar" at bounding box center [555, 61] width 51 height 16
type textarea "x"
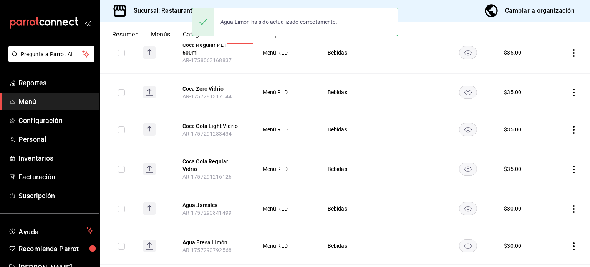
scroll to position [429, 0]
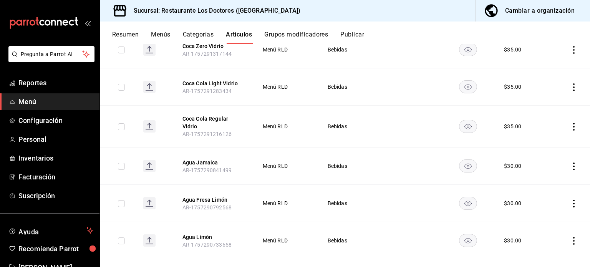
click at [570, 200] on icon "actions" at bounding box center [574, 204] width 8 height 8
click at [547, 209] on span "Editar" at bounding box center [545, 211] width 20 height 8
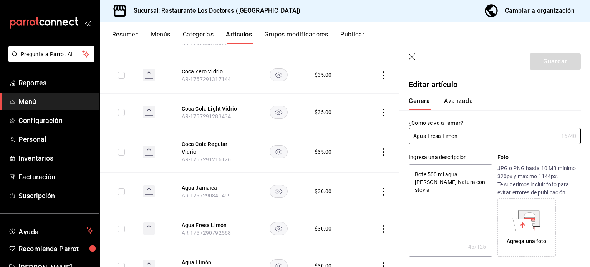
type textarea "x"
type input "$30.00"
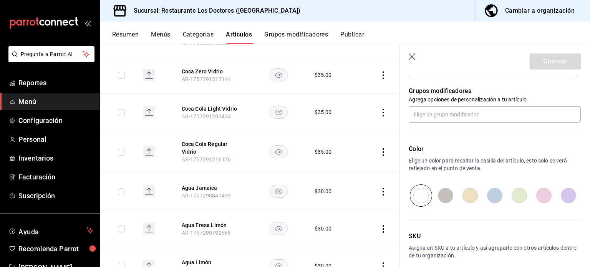
scroll to position [372, 0]
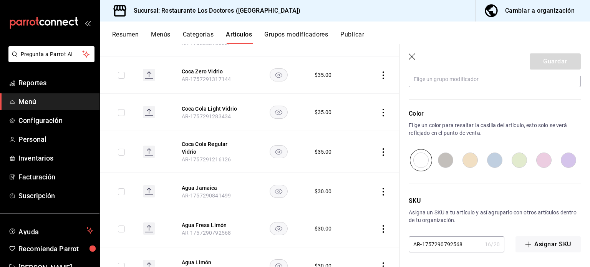
click at [443, 162] on input "radio" at bounding box center [446, 160] width 25 height 22
radio input "true"
click at [544, 58] on button "Guardar" at bounding box center [555, 61] width 51 height 16
type textarea "x"
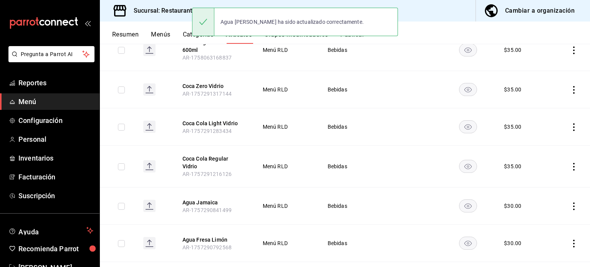
scroll to position [429, 0]
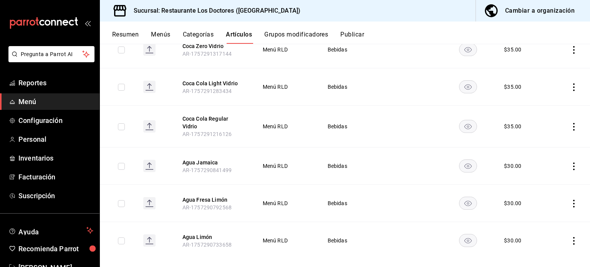
click at [570, 237] on icon "actions" at bounding box center [574, 241] width 8 height 8
click at [543, 215] on span "Editar" at bounding box center [545, 215] width 20 height 8
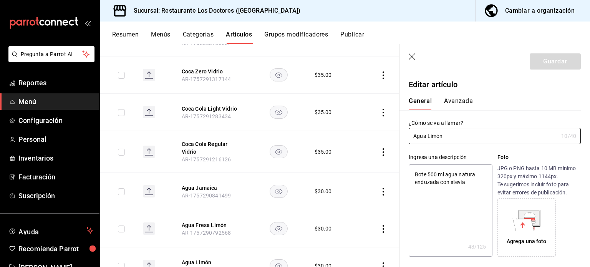
type textarea "x"
type input "$30.00"
radio input "false"
radio input "true"
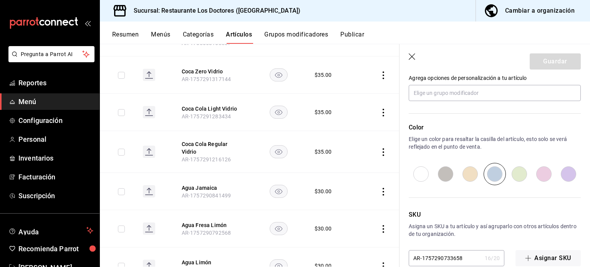
scroll to position [372, 0]
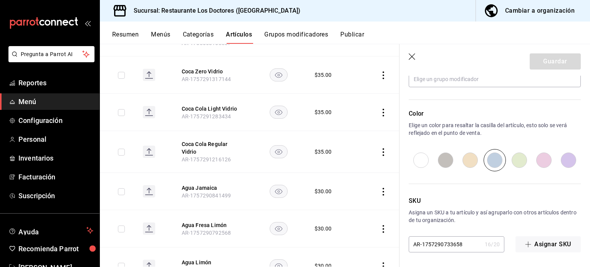
click at [447, 161] on input "radio" at bounding box center [446, 160] width 25 height 22
radio input "true"
click at [550, 56] on button "Guardar" at bounding box center [555, 61] width 51 height 16
type textarea "x"
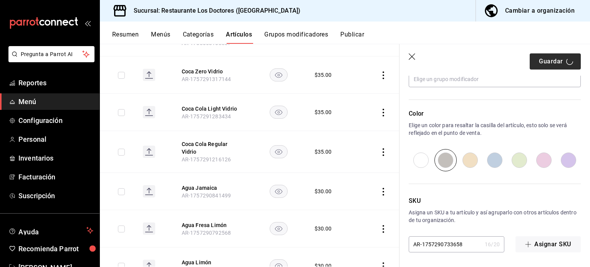
type input "AR-1758477936476"
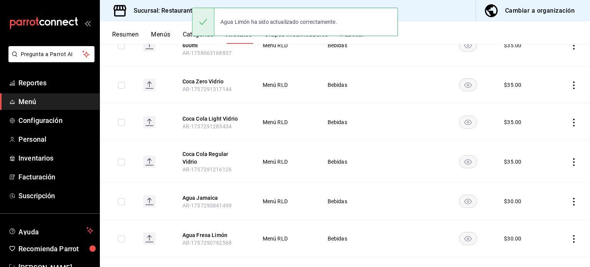
scroll to position [429, 0]
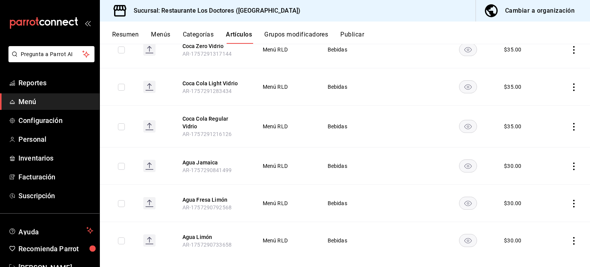
click at [570, 200] on icon "actions" at bounding box center [574, 204] width 8 height 8
click at [545, 212] on span "Editar" at bounding box center [545, 211] width 20 height 8
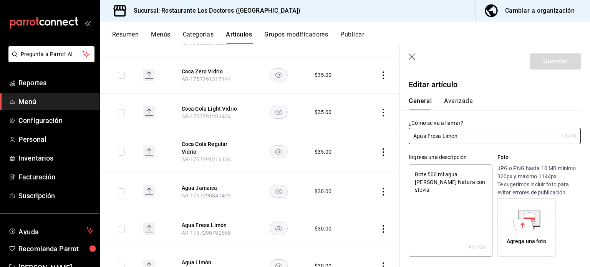
type textarea "x"
type input "$30.00"
radio input "false"
radio input "true"
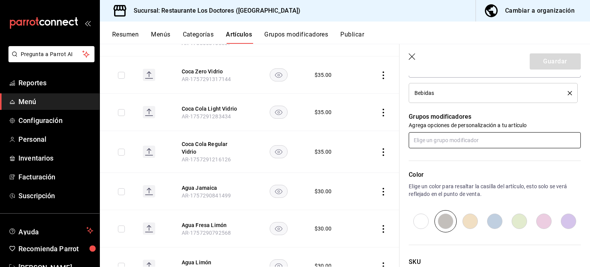
scroll to position [372, 0]
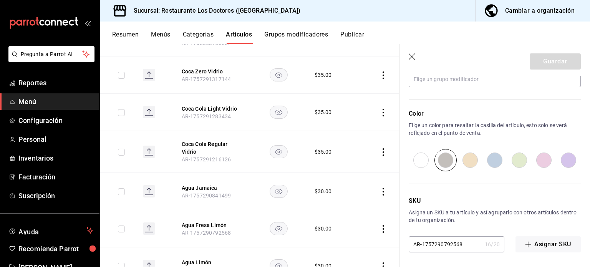
click at [415, 56] on icon "button" at bounding box center [413, 57] width 8 height 8
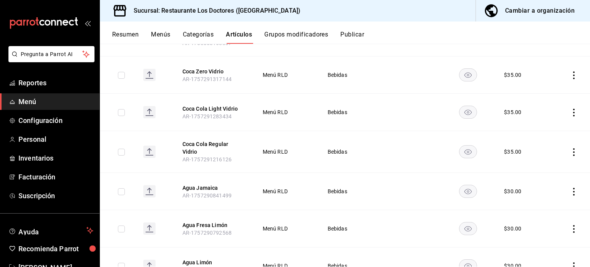
scroll to position [365, 0]
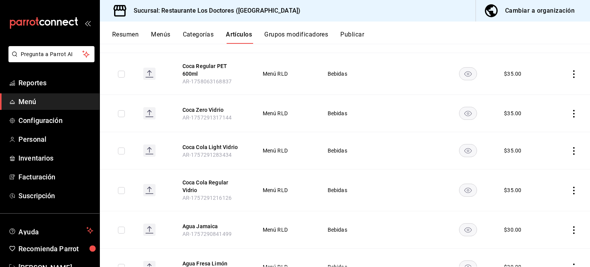
click at [570, 187] on icon "actions" at bounding box center [574, 191] width 8 height 8
click at [546, 199] on span "Editar" at bounding box center [545, 200] width 20 height 8
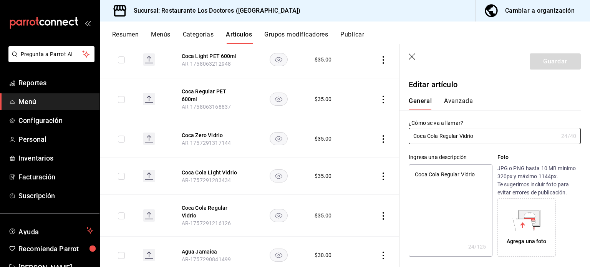
type textarea "x"
type input "$35.00"
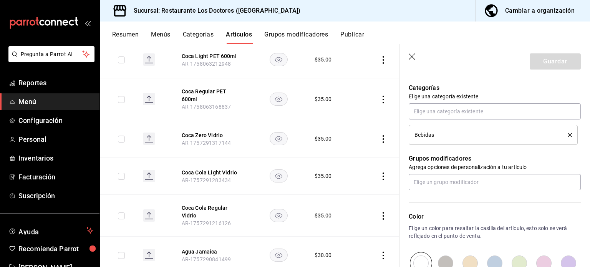
scroll to position [372, 0]
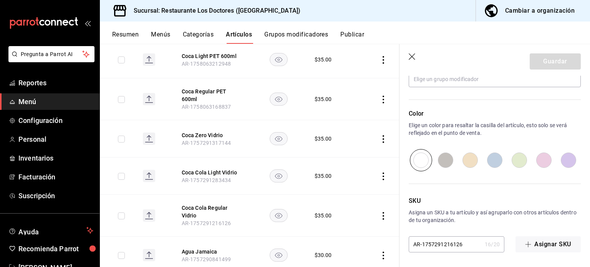
click at [492, 159] on input "radio" at bounding box center [495, 160] width 25 height 22
radio input "true"
click at [540, 57] on button "Guardar" at bounding box center [555, 61] width 51 height 16
type textarea "x"
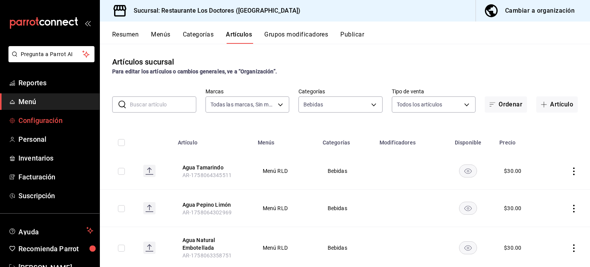
click at [37, 120] on span "Configuración" at bounding box center [55, 120] width 75 height 10
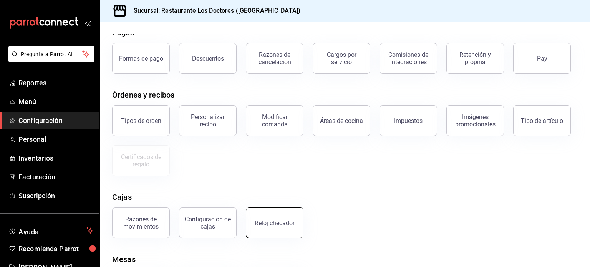
scroll to position [83, 0]
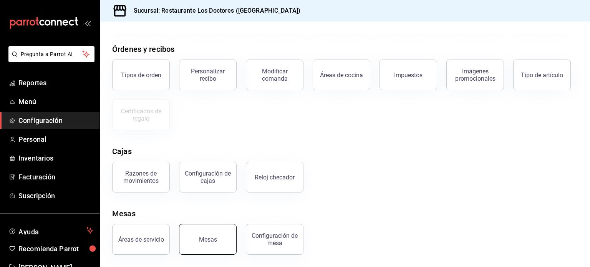
click at [205, 238] on div "Mesas" at bounding box center [208, 239] width 18 height 7
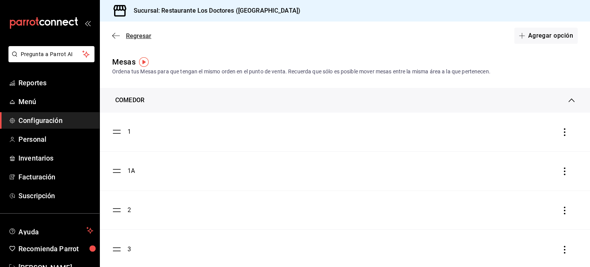
click at [116, 35] on icon "button" at bounding box center [116, 35] width 8 height 0
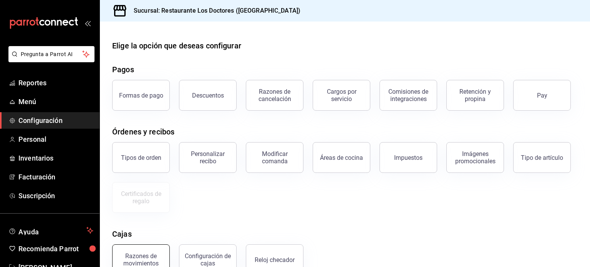
click at [155, 256] on div "Razones de movimientos" at bounding box center [141, 260] width 48 height 15
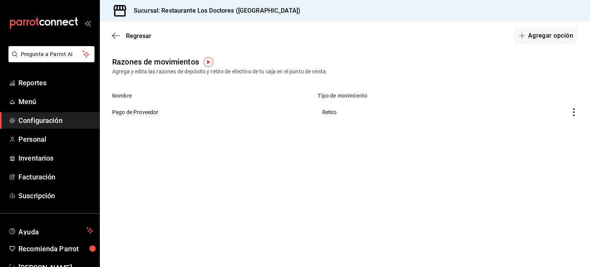
click at [112, 37] on div "Regresar Agregar opción" at bounding box center [345, 36] width 490 height 28
click at [114, 34] on icon "button" at bounding box center [113, 36] width 3 height 6
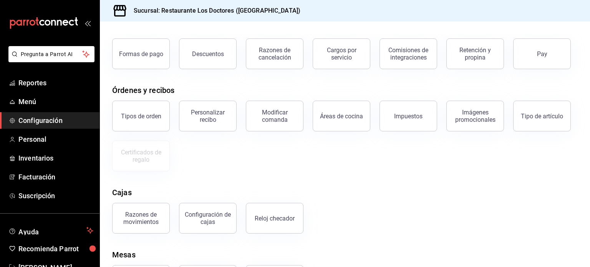
scroll to position [83, 0]
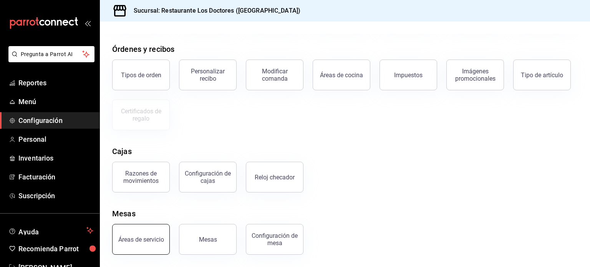
click at [152, 241] on div "Áreas de servicio" at bounding box center [141, 239] width 46 height 7
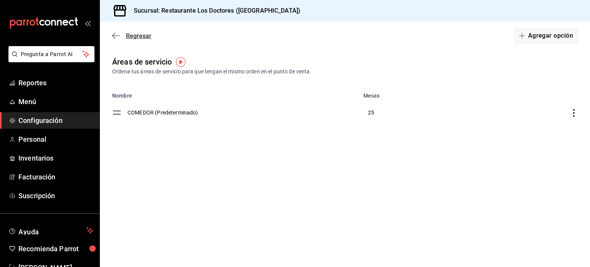
click at [113, 36] on icon "button" at bounding box center [116, 35] width 8 height 7
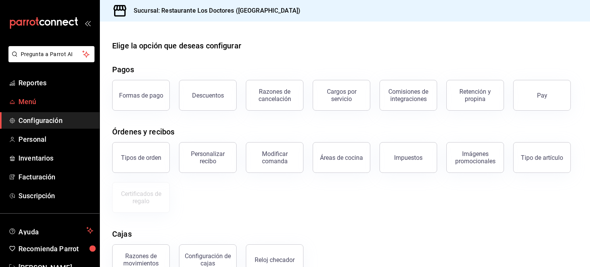
click at [21, 101] on span "Menú" at bounding box center [55, 101] width 75 height 10
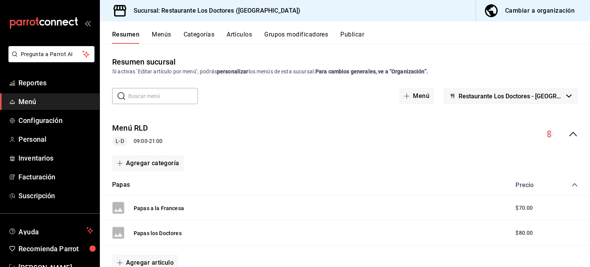
click at [209, 36] on button "Categorías" at bounding box center [199, 37] width 31 height 13
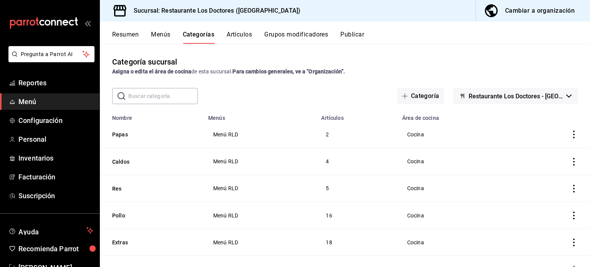
click at [570, 133] on icon "actions" at bounding box center [574, 135] width 8 height 8
click at [538, 153] on span "Editar" at bounding box center [545, 153] width 20 height 8
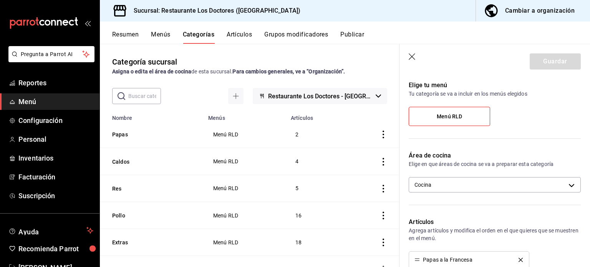
scroll to position [279, 0]
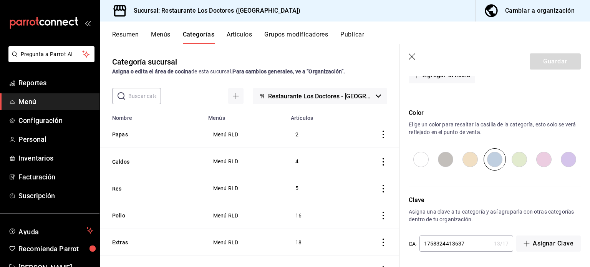
click at [409, 56] on icon "button" at bounding box center [413, 57] width 8 height 8
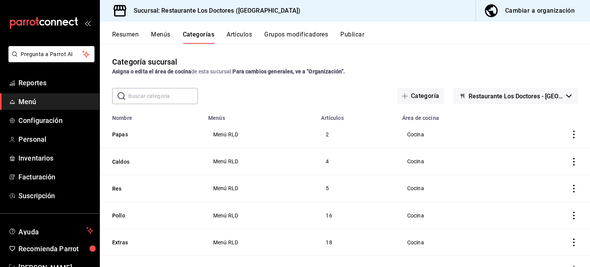
click at [570, 162] on icon "actions" at bounding box center [574, 162] width 8 height 8
click at [546, 178] on span "Editar" at bounding box center [545, 180] width 20 height 8
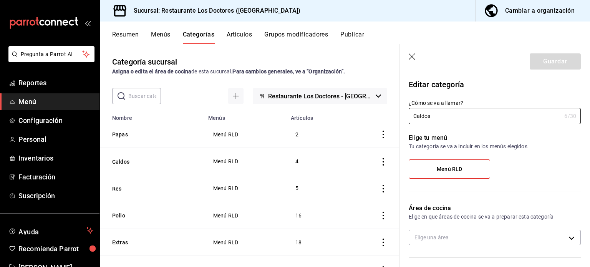
type input "7485743d-9bb1-4876-bfd2-be045ffcf3b6"
radio input "false"
radio input "true"
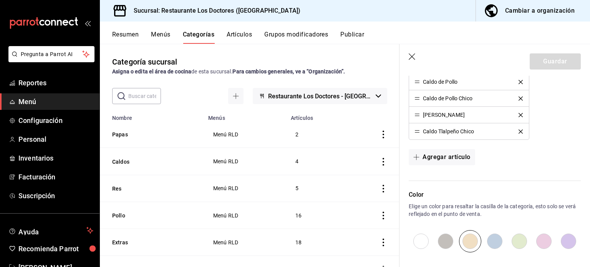
scroll to position [269, 0]
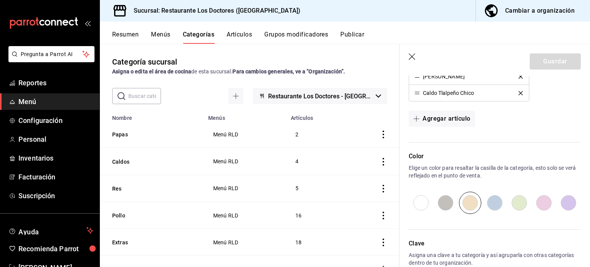
click at [413, 58] on icon "button" at bounding box center [413, 57] width 8 height 8
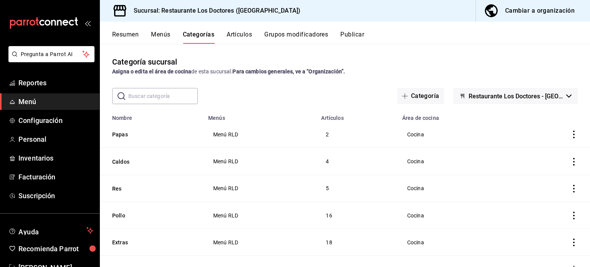
click at [570, 190] on icon "actions" at bounding box center [574, 189] width 8 height 8
click at [550, 204] on span "Editar" at bounding box center [545, 207] width 20 height 8
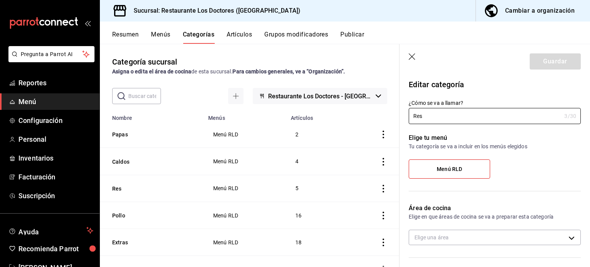
type input "7485743d-9bb1-4876-bfd2-be045ffcf3b6"
radio input "false"
radio input "true"
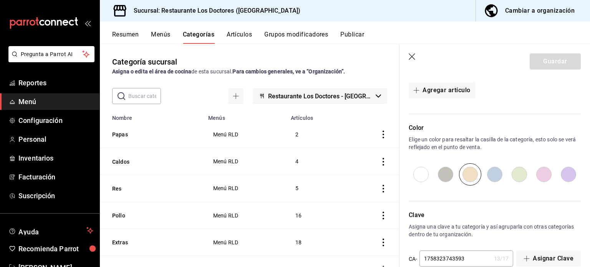
scroll to position [329, 0]
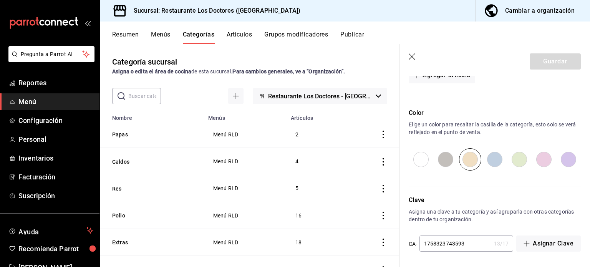
click at [408, 56] on header "Guardar" at bounding box center [495, 60] width 191 height 32
click at [413, 56] on icon "button" at bounding box center [412, 56] width 7 height 7
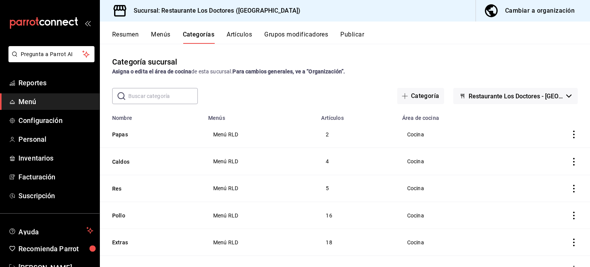
click at [570, 215] on icon "actions" at bounding box center [574, 216] width 8 height 8
click at [546, 214] on span "Editar" at bounding box center [545, 215] width 20 height 8
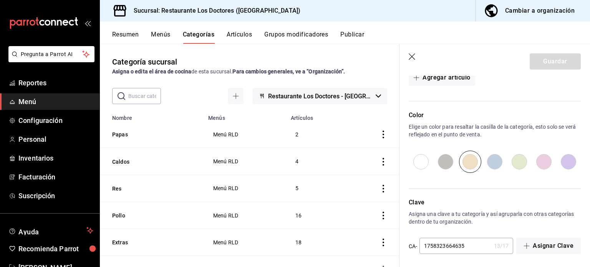
scroll to position [510, 0]
click at [514, 159] on input "radio" at bounding box center [519, 161] width 25 height 22
radio input "true"
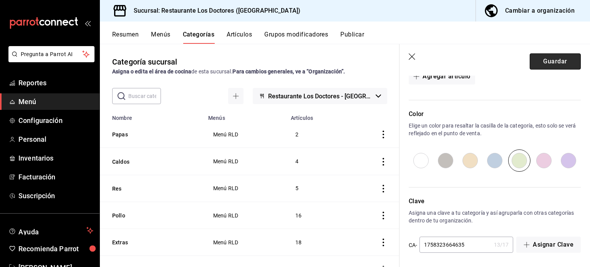
click at [552, 63] on button "Guardar" at bounding box center [555, 61] width 51 height 16
